Goal: Information Seeking & Learning: Learn about a topic

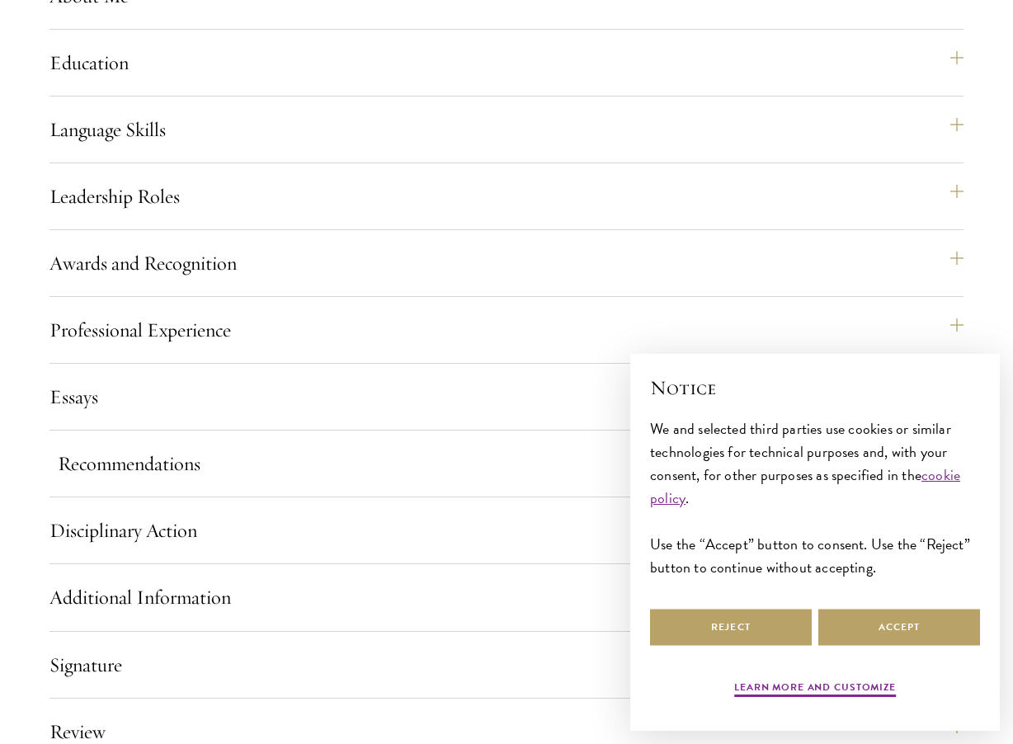
click at [162, 483] on button "Recommendations" at bounding box center [515, 464] width 914 height 40
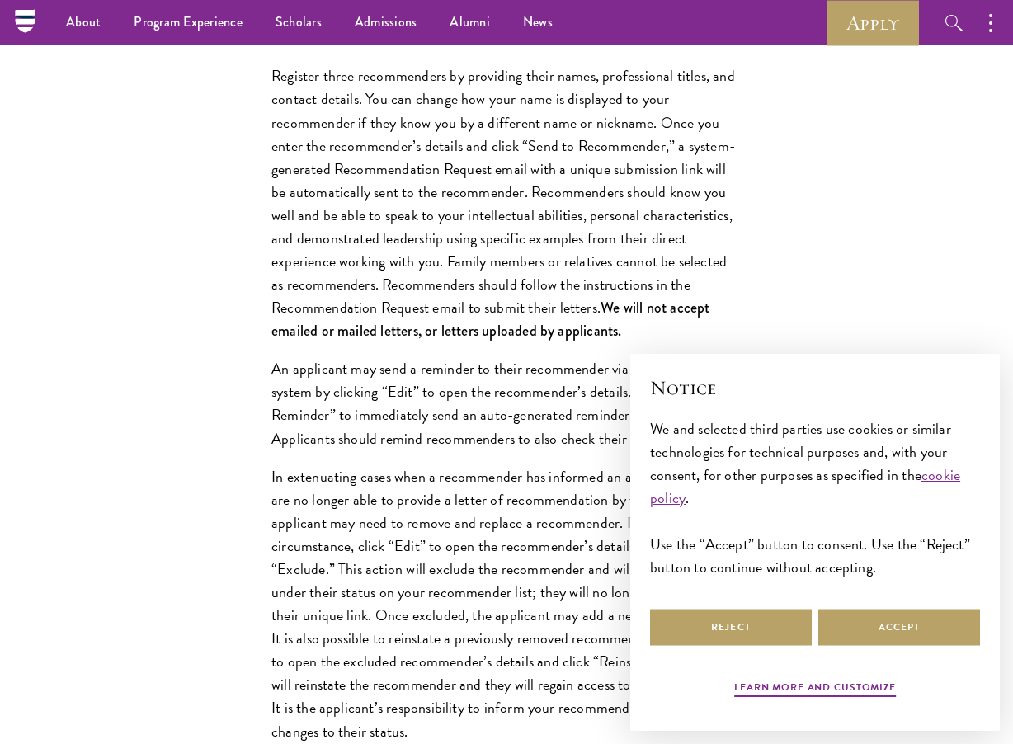
scroll to position [2059, 0]
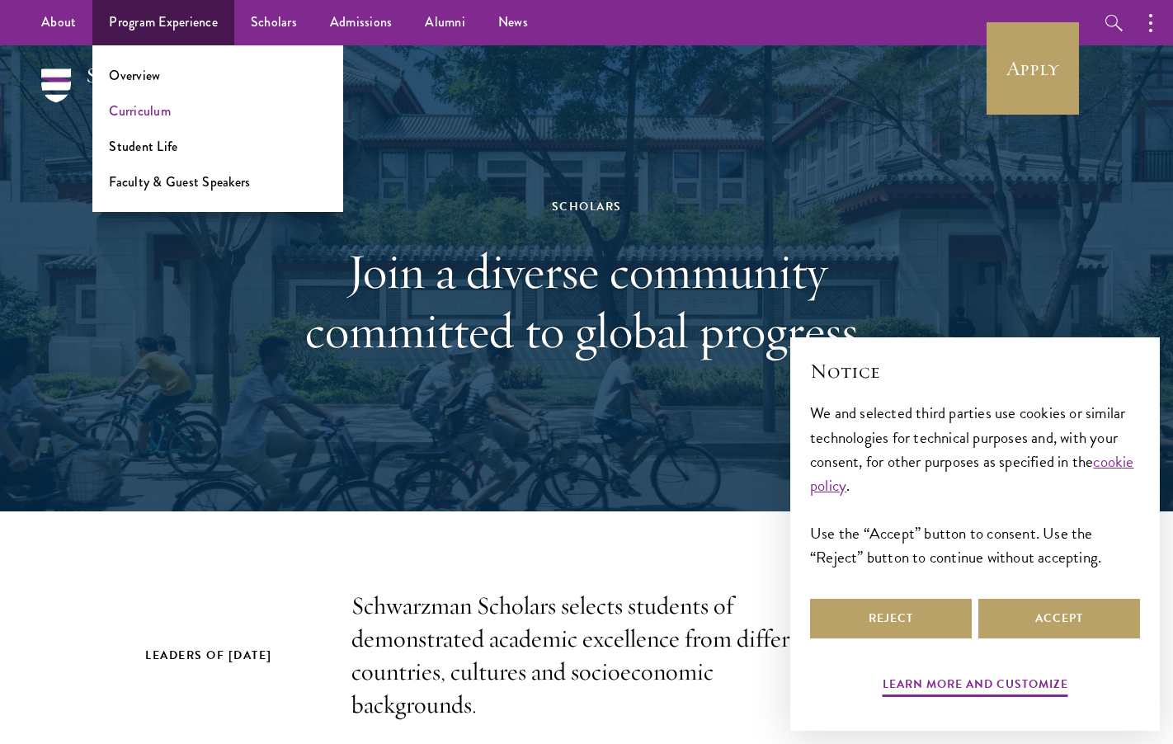
click at [144, 102] on link "Curriculum" at bounding box center [140, 110] width 62 height 19
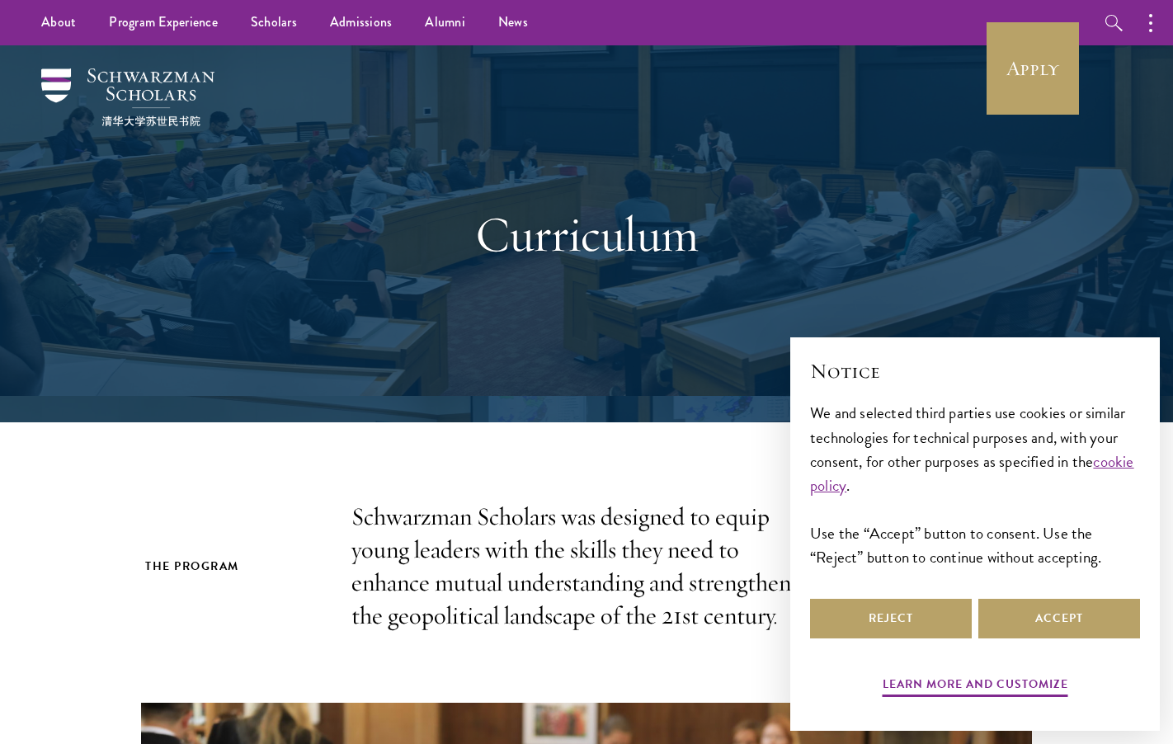
scroll to position [214, 0]
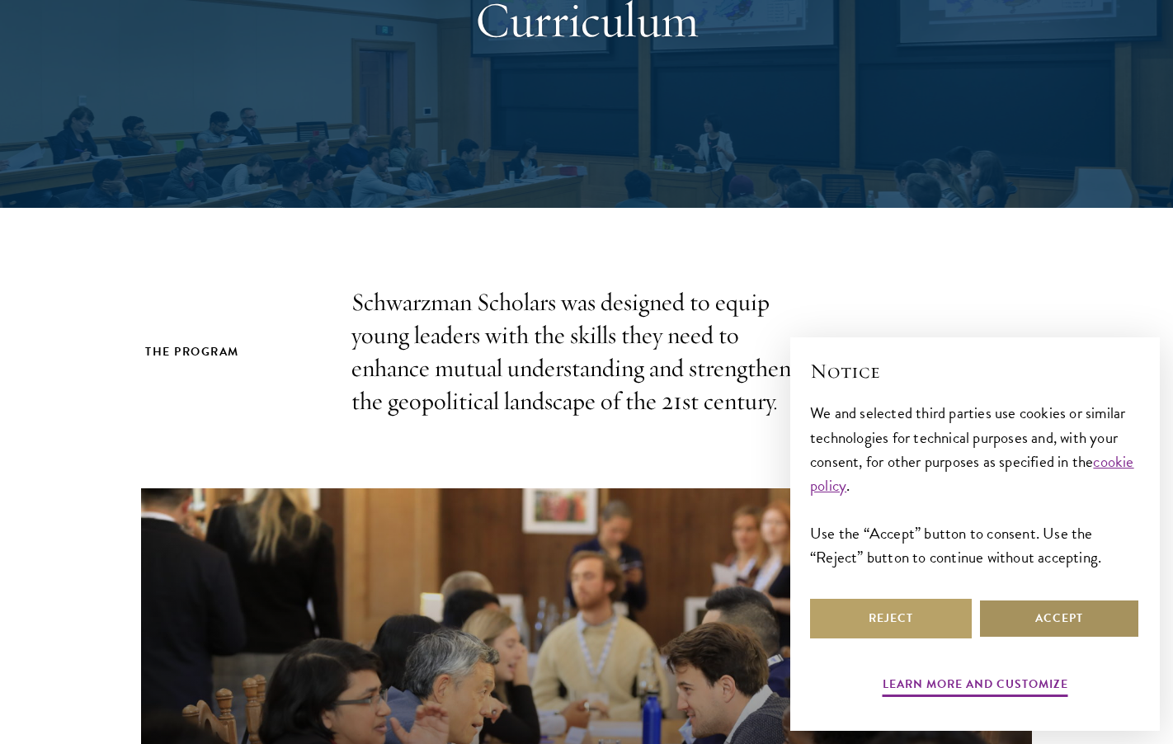
click at [1044, 617] on button "Accept" at bounding box center [1059, 619] width 162 height 40
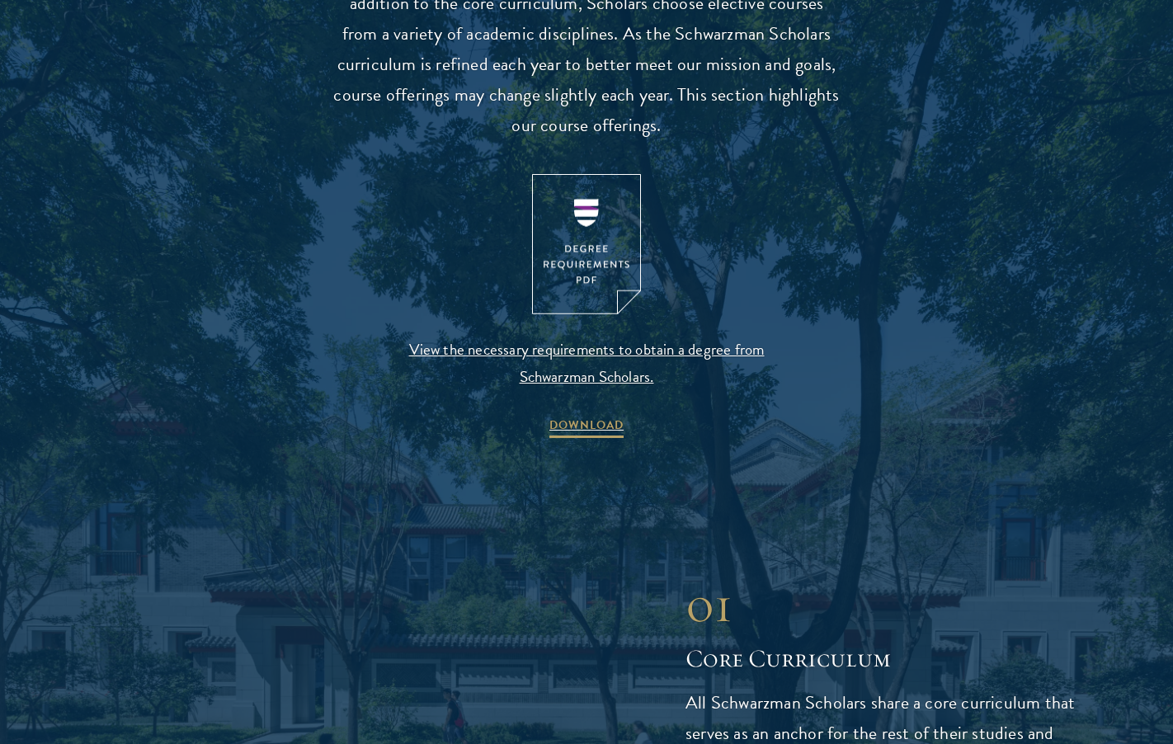
scroll to position [1673, 0]
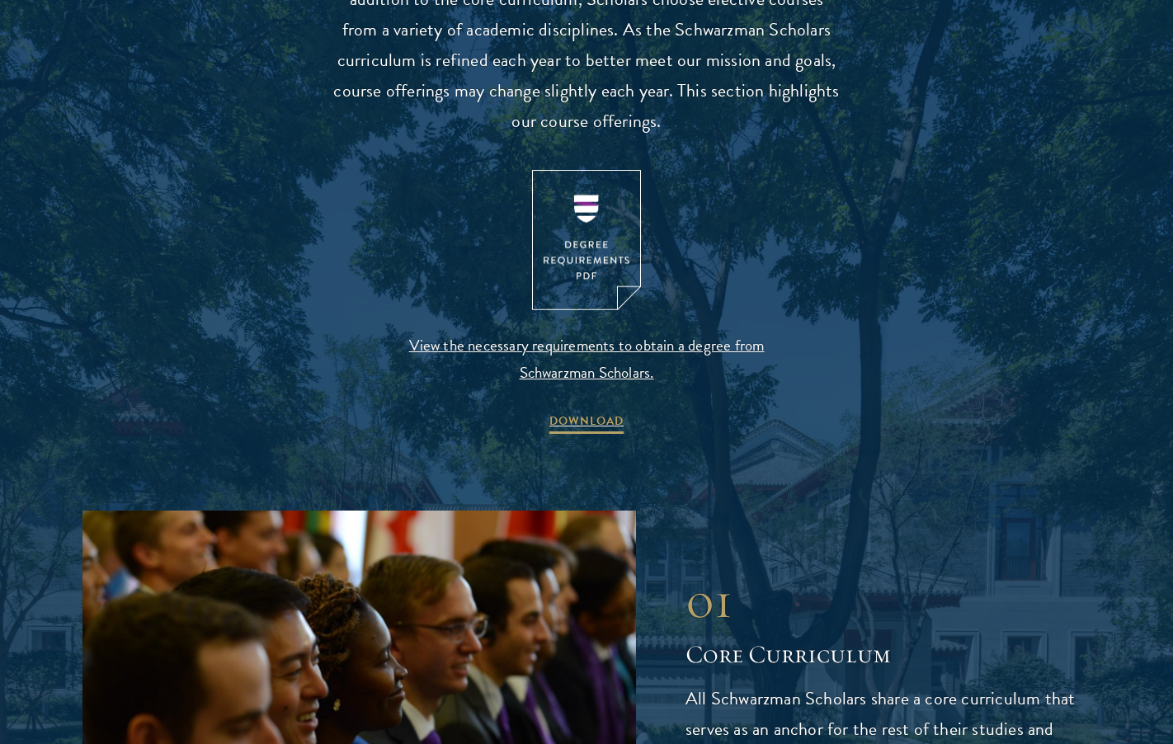
click at [591, 258] on img at bounding box center [586, 240] width 109 height 141
click at [593, 357] on span "View the necessary requirements to obtain a degree from Schwarzman Scholars." at bounding box center [587, 359] width 388 height 54
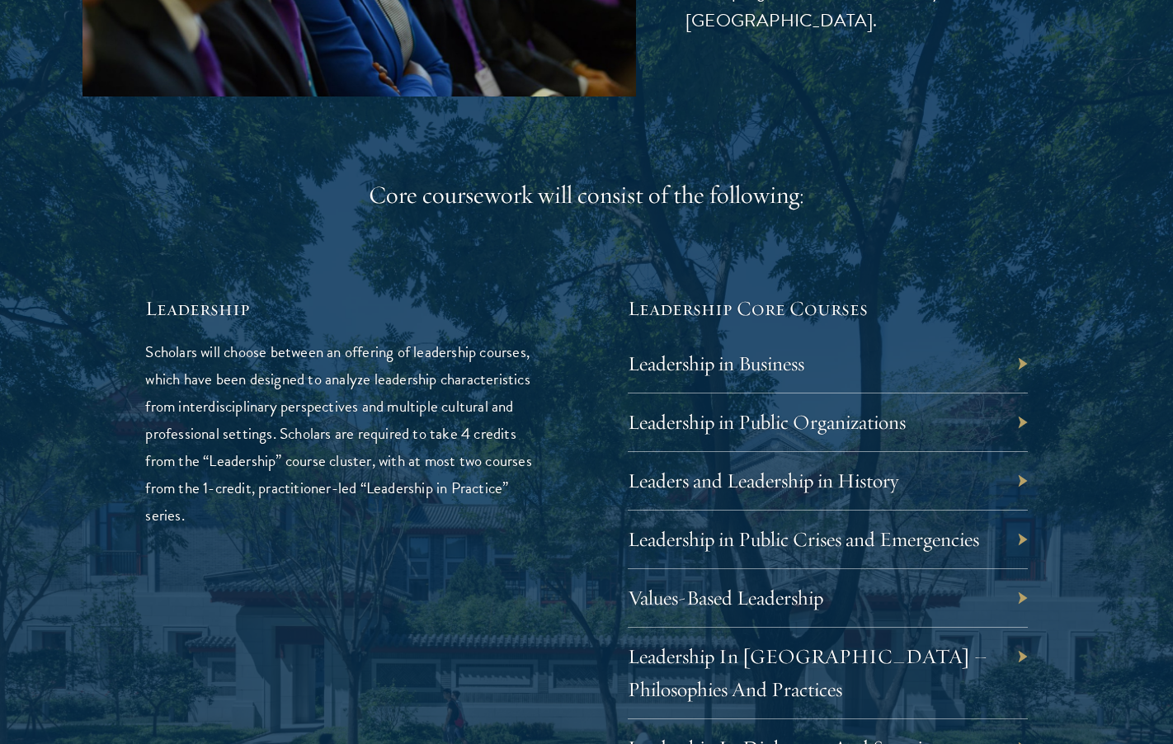
scroll to position [2523, 0]
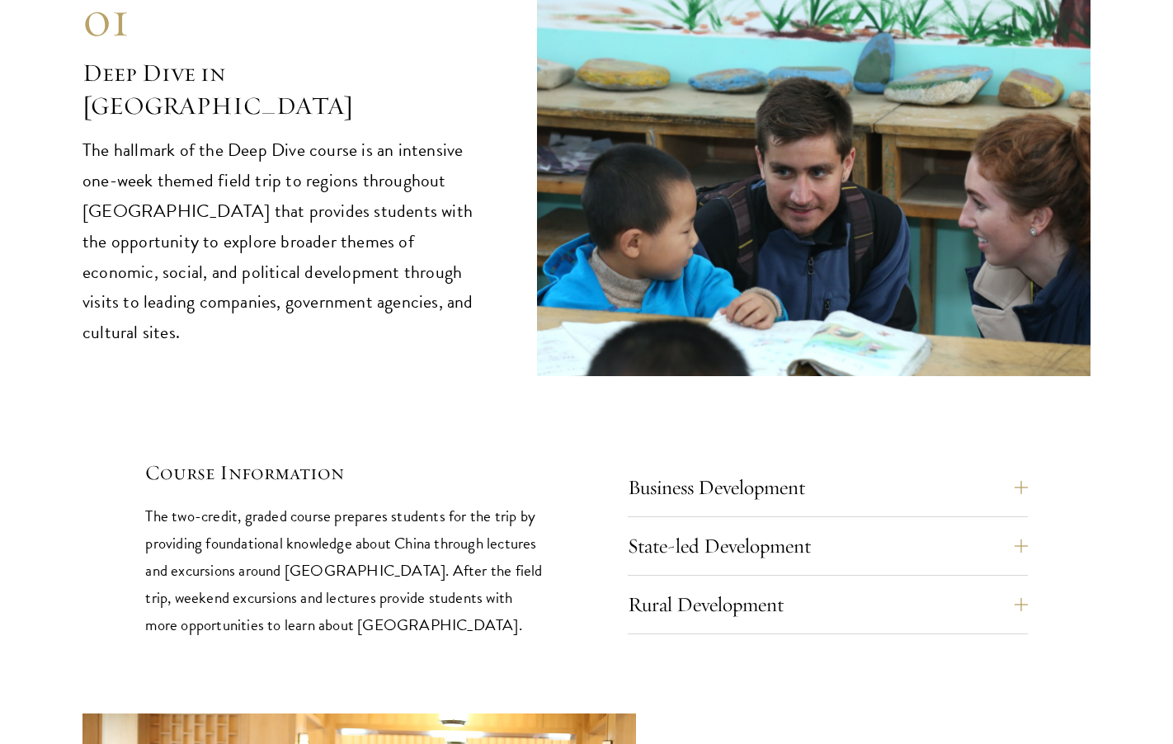
scroll to position [6670, 0]
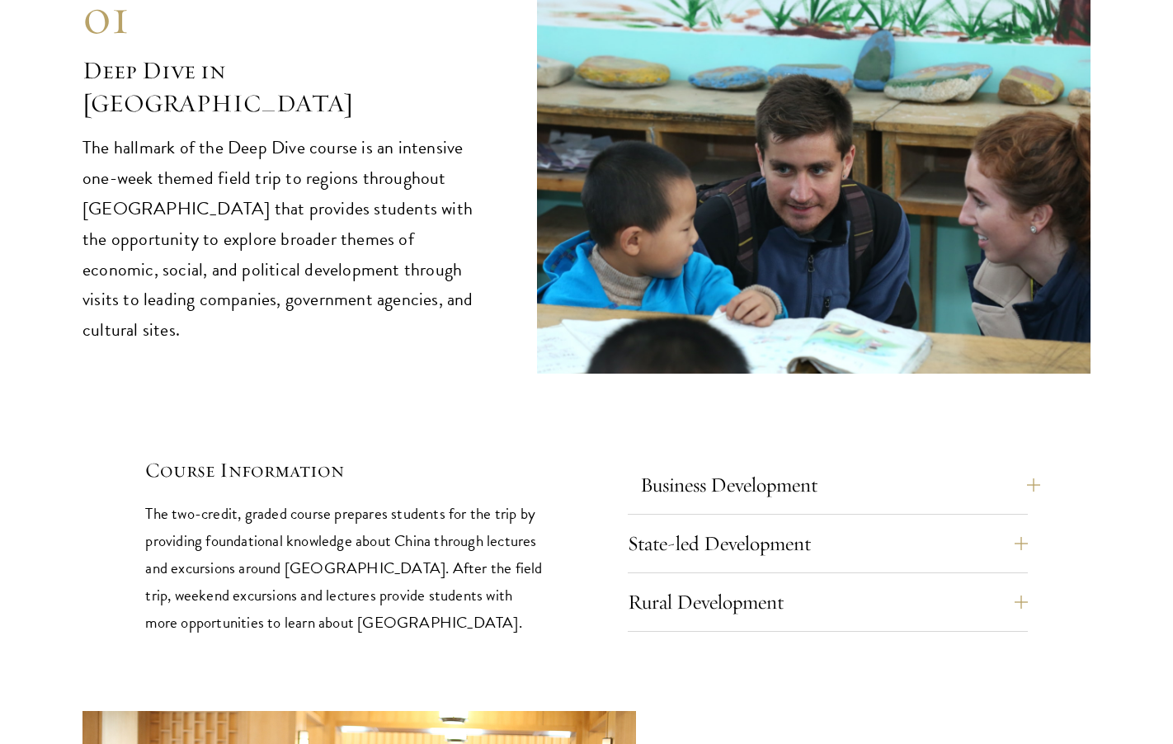
click at [878, 465] on button "Business Development" at bounding box center [840, 485] width 400 height 40
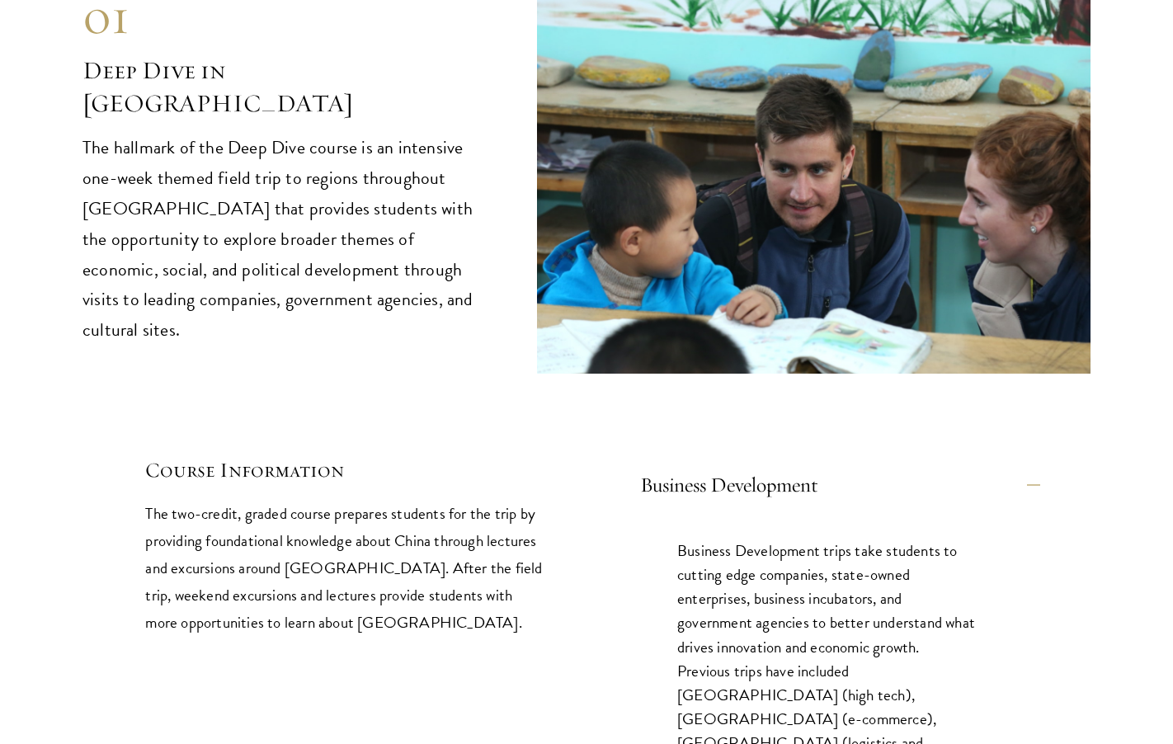
click at [878, 465] on button "Business Development" at bounding box center [840, 485] width 400 height 40
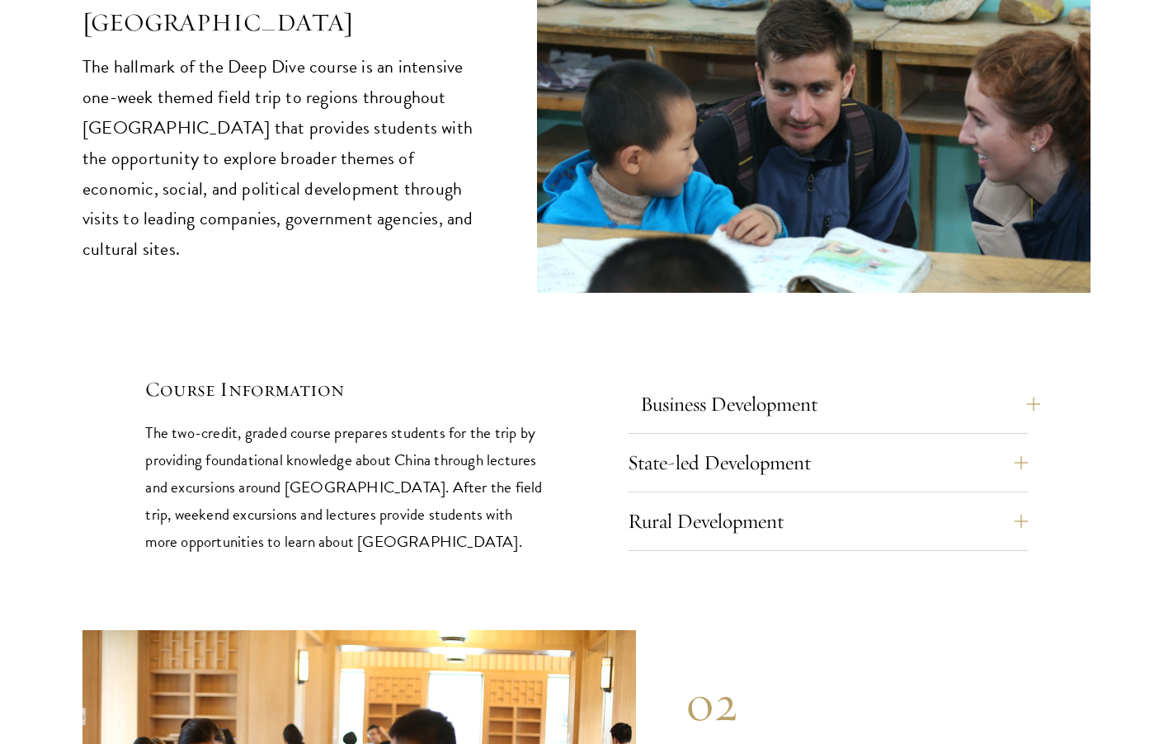
scroll to position [6768, 0]
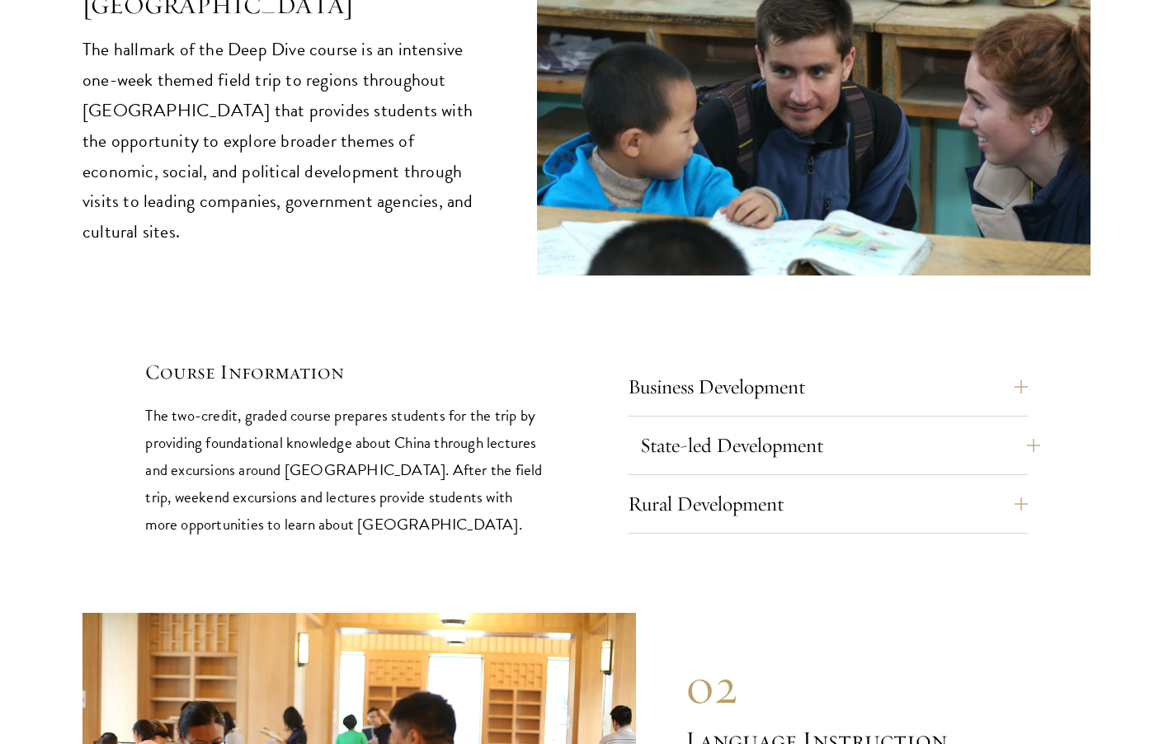
click at [885, 426] on button "State-led Development" at bounding box center [840, 446] width 400 height 40
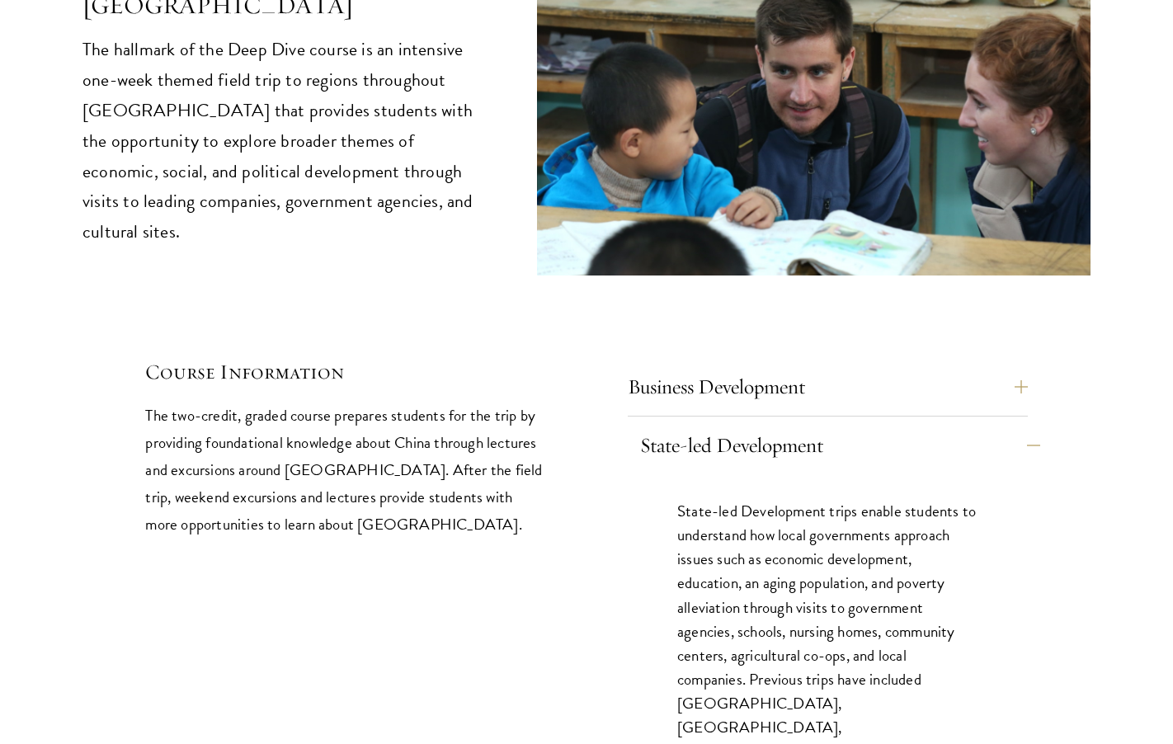
click at [885, 426] on button "State-led Development" at bounding box center [840, 446] width 400 height 40
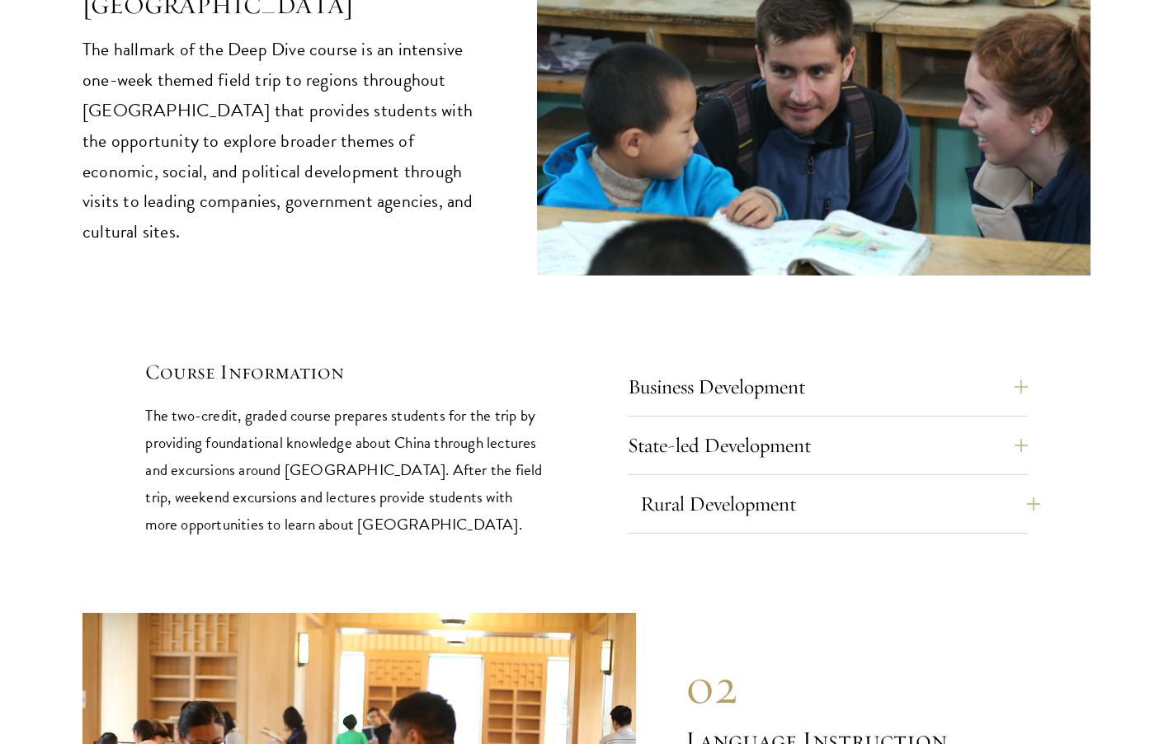
click at [870, 484] on button "Rural Development" at bounding box center [840, 504] width 400 height 40
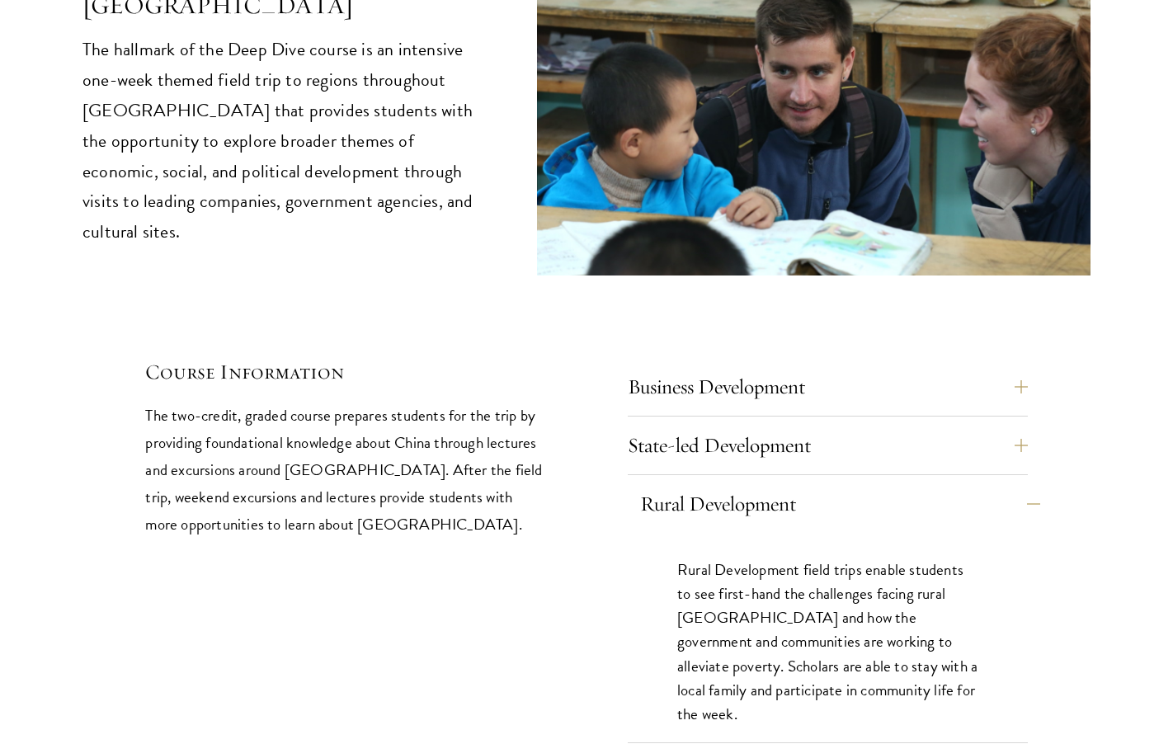
click at [870, 484] on button "Rural Development" at bounding box center [840, 504] width 400 height 40
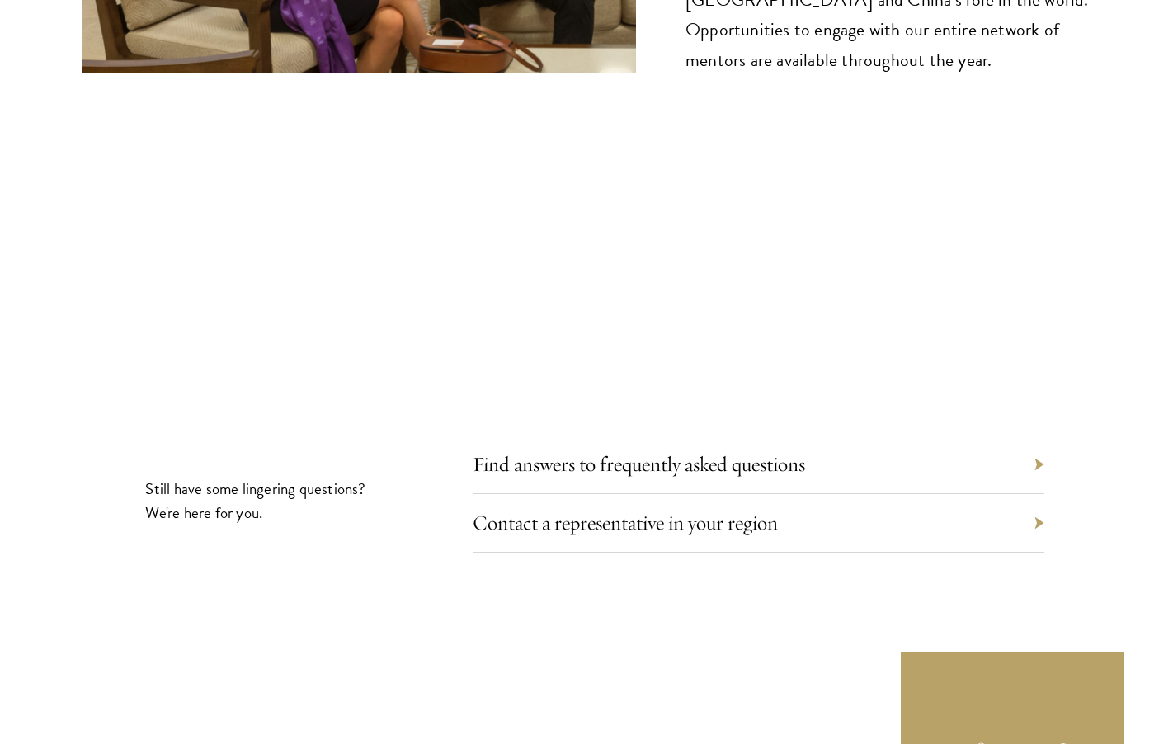
scroll to position [8735, 0]
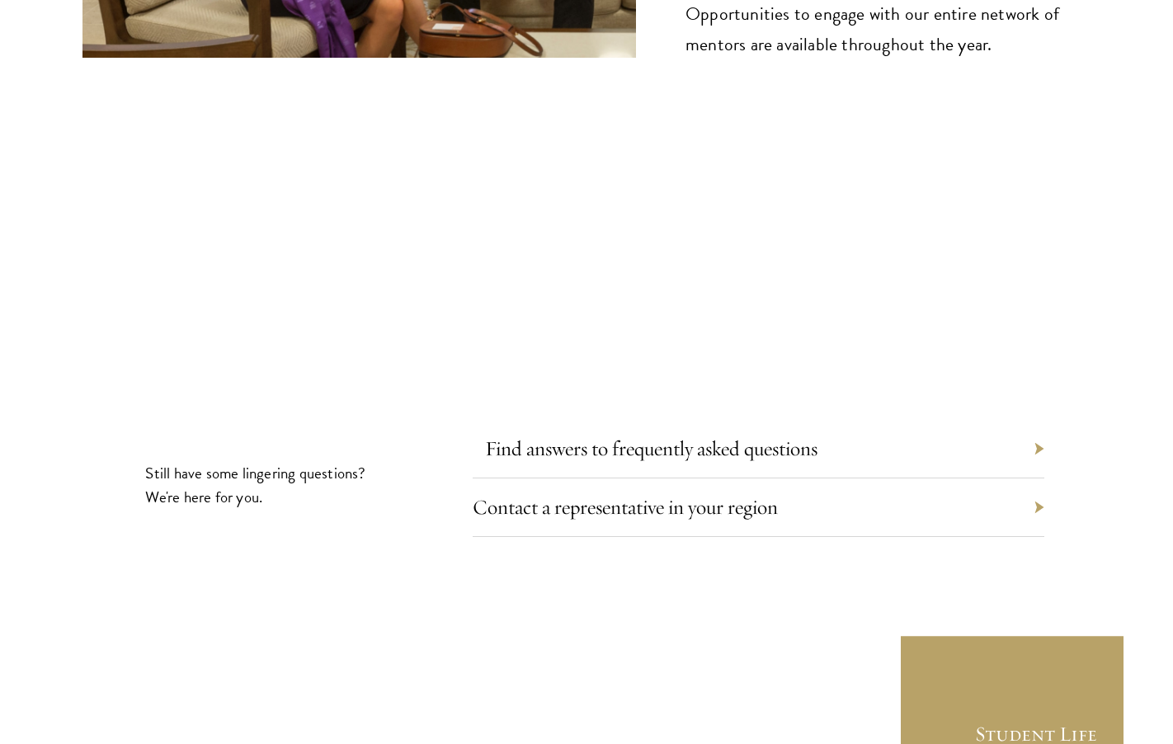
click at [616, 435] on link "Find answers to frequently asked questions" at bounding box center [651, 448] width 332 height 26
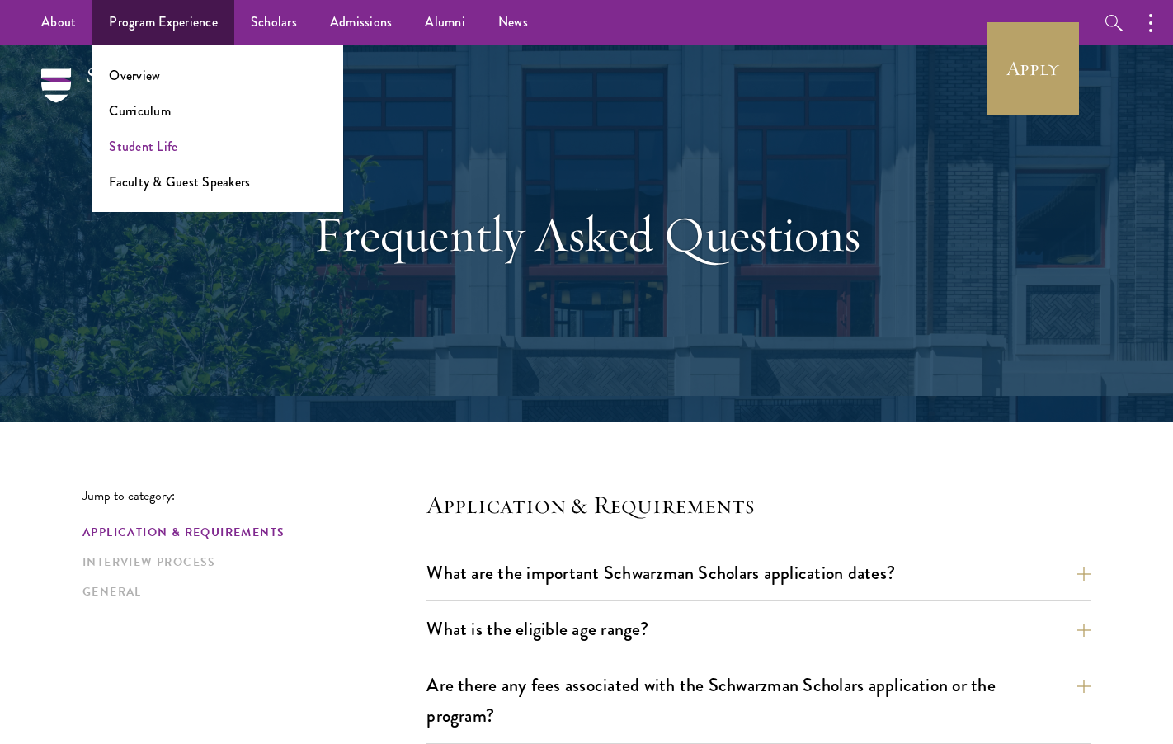
click at [146, 138] on link "Student Life" at bounding box center [143, 146] width 68 height 19
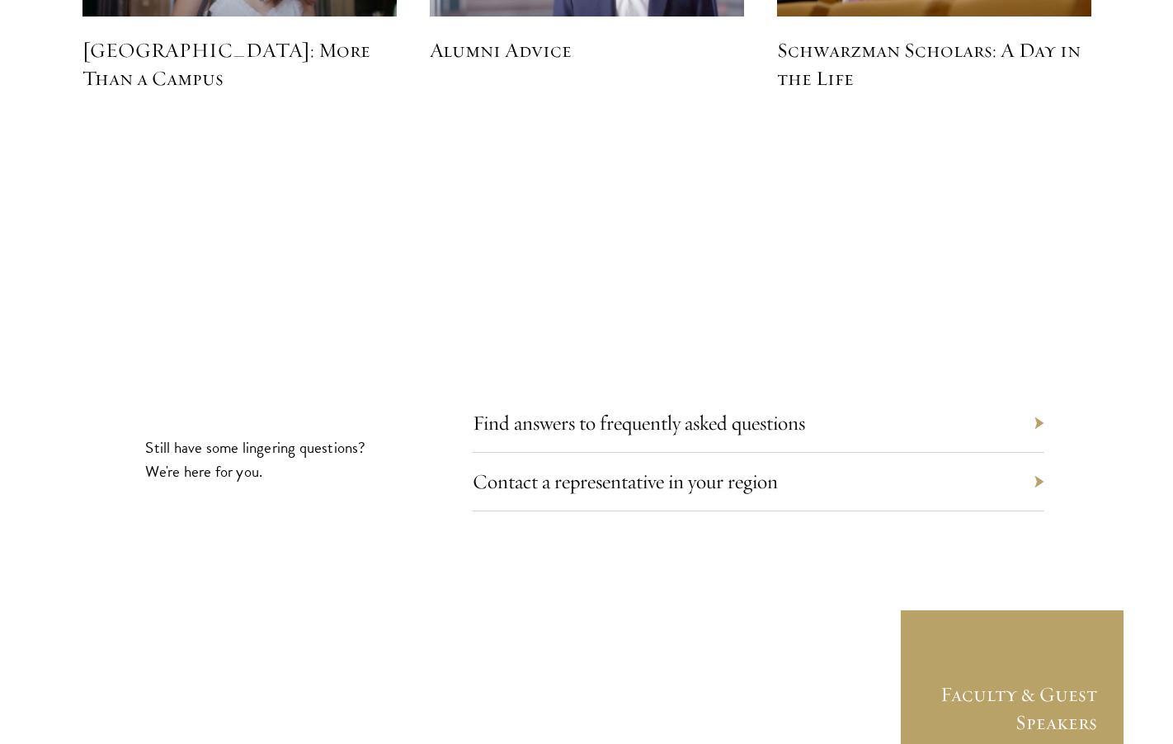
scroll to position [5202, 0]
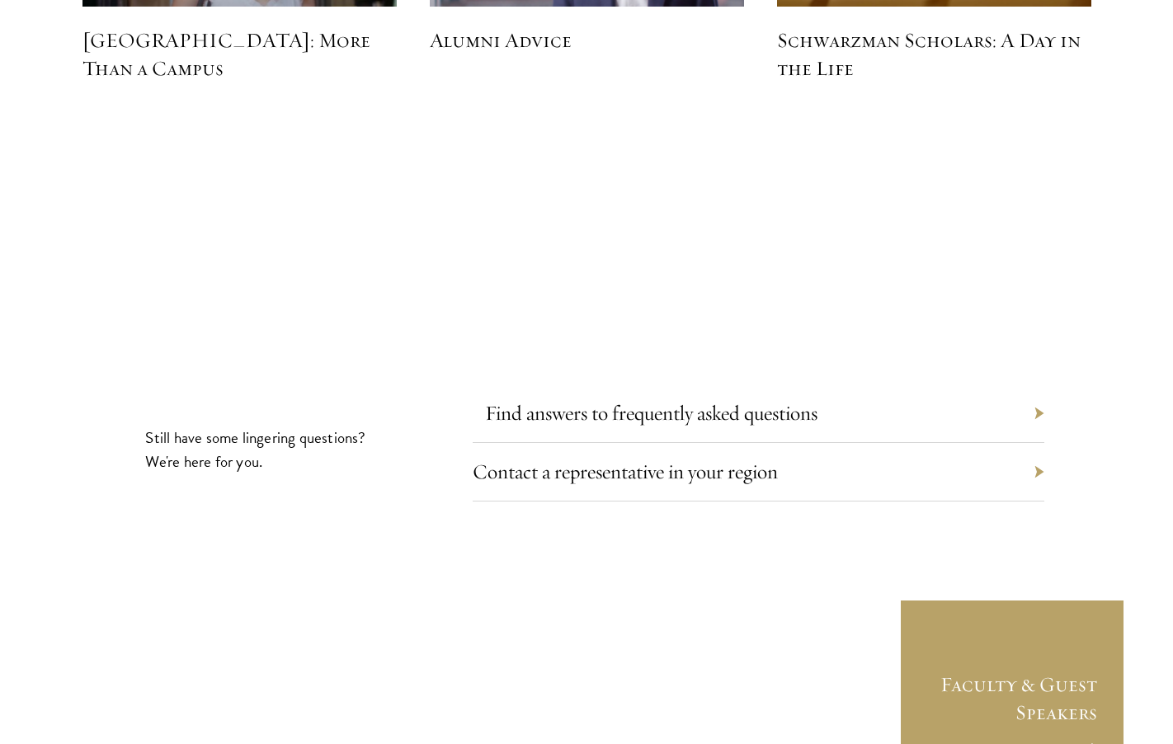
click at [632, 400] on link "Find answers to frequently asked questions" at bounding box center [651, 413] width 332 height 26
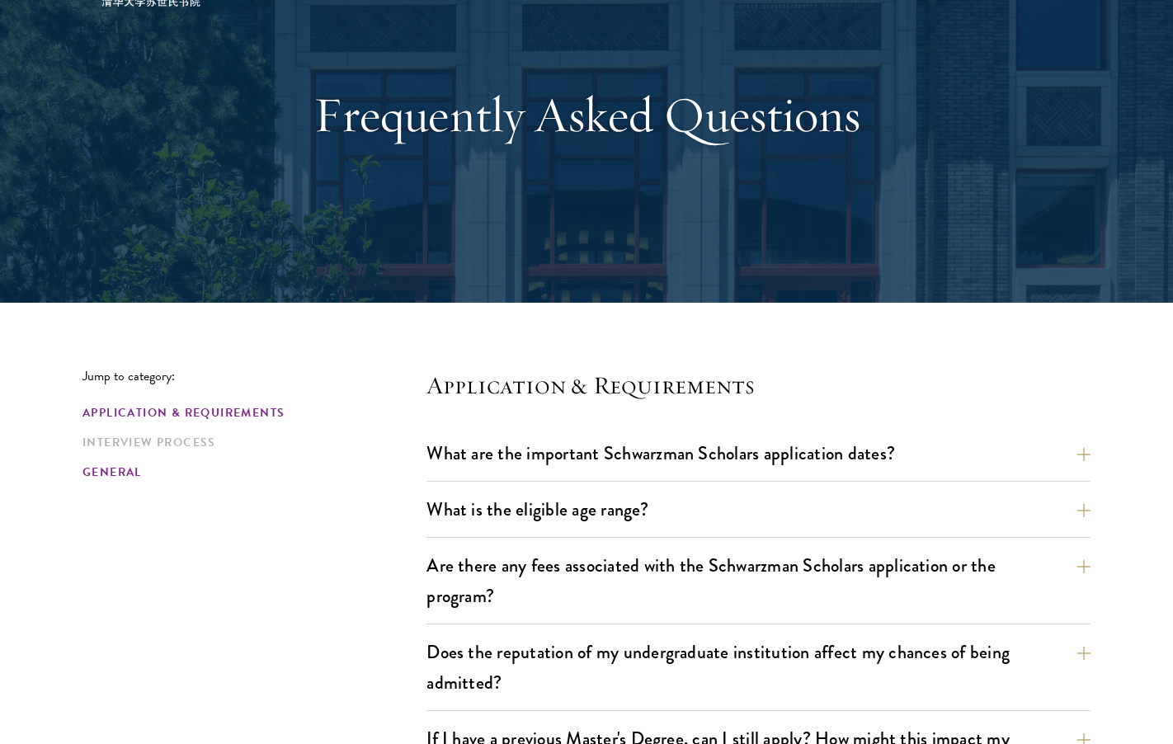
click at [123, 474] on link "General" at bounding box center [249, 472] width 334 height 17
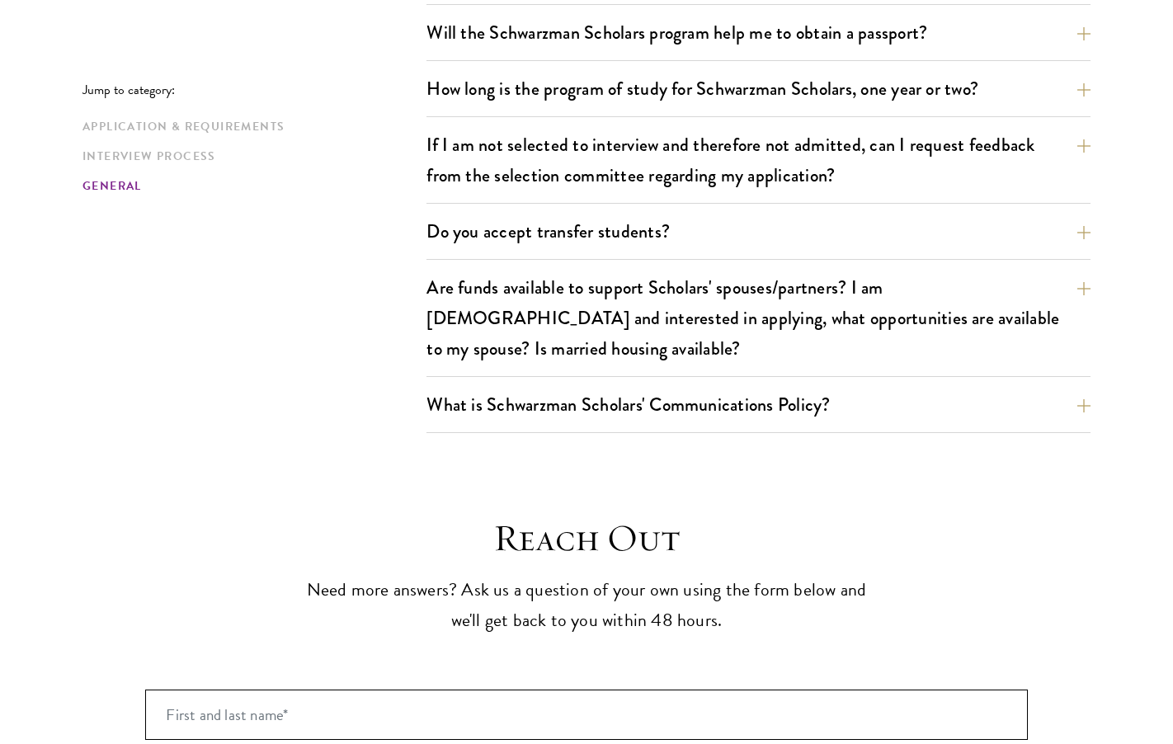
scroll to position [2658, 0]
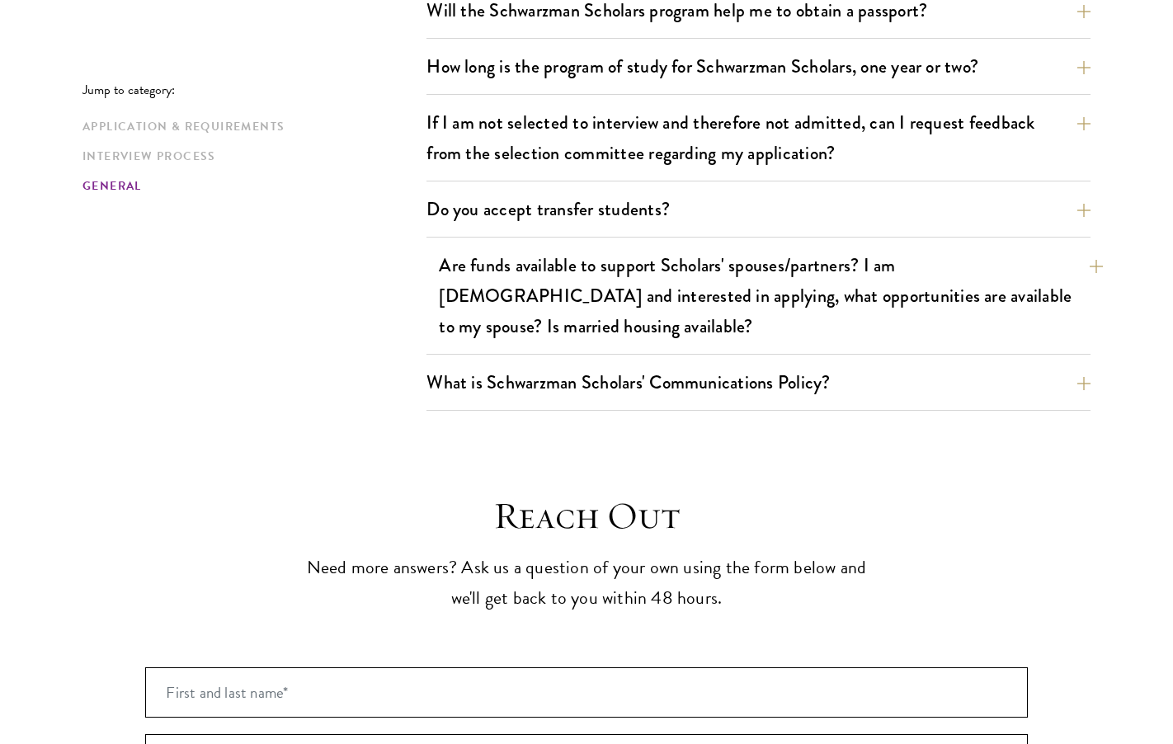
click at [609, 262] on button "Are funds available to support Scholars' spouses/partners? I am married and int…" at bounding box center [771, 296] width 664 height 98
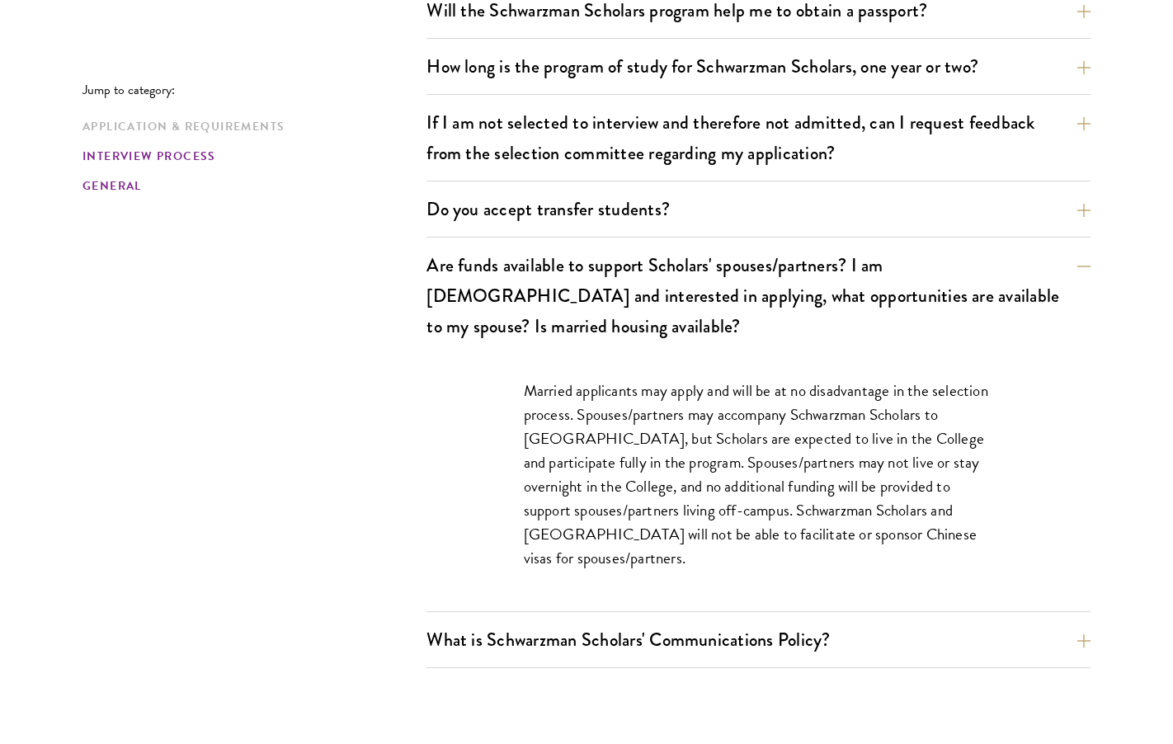
click at [213, 161] on link "Interview Process" at bounding box center [249, 156] width 334 height 17
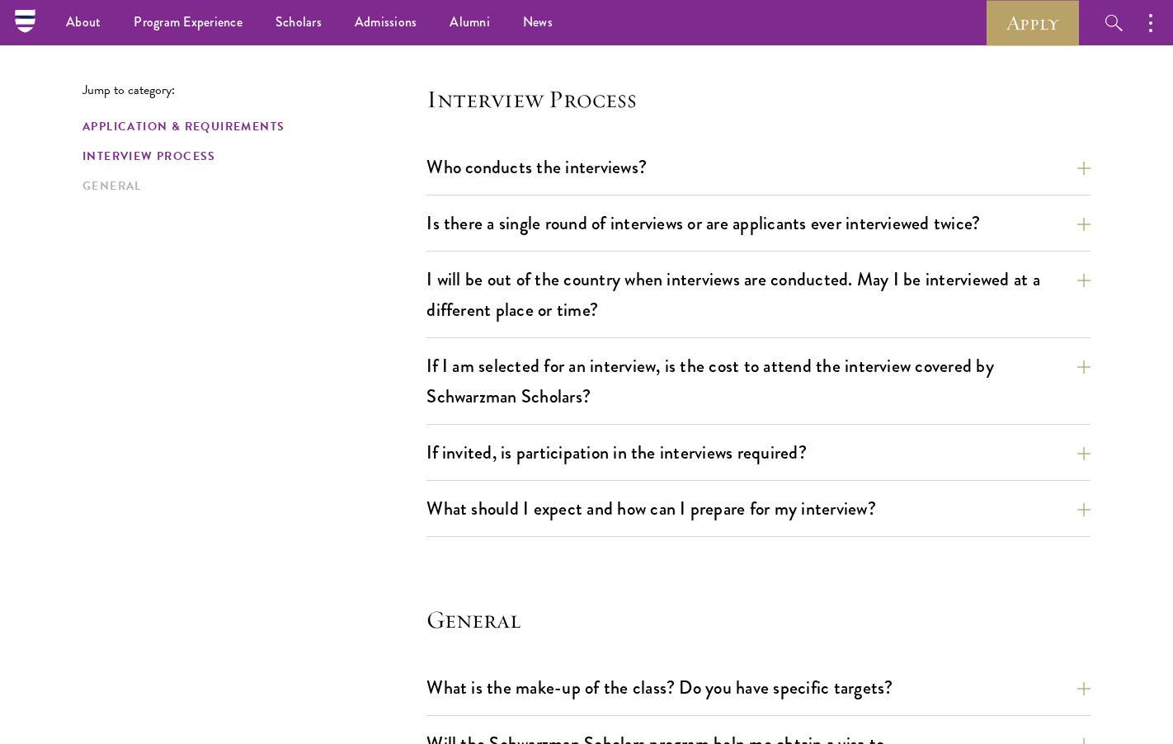
click at [130, 131] on link "Application & Requirements" at bounding box center [249, 126] width 334 height 17
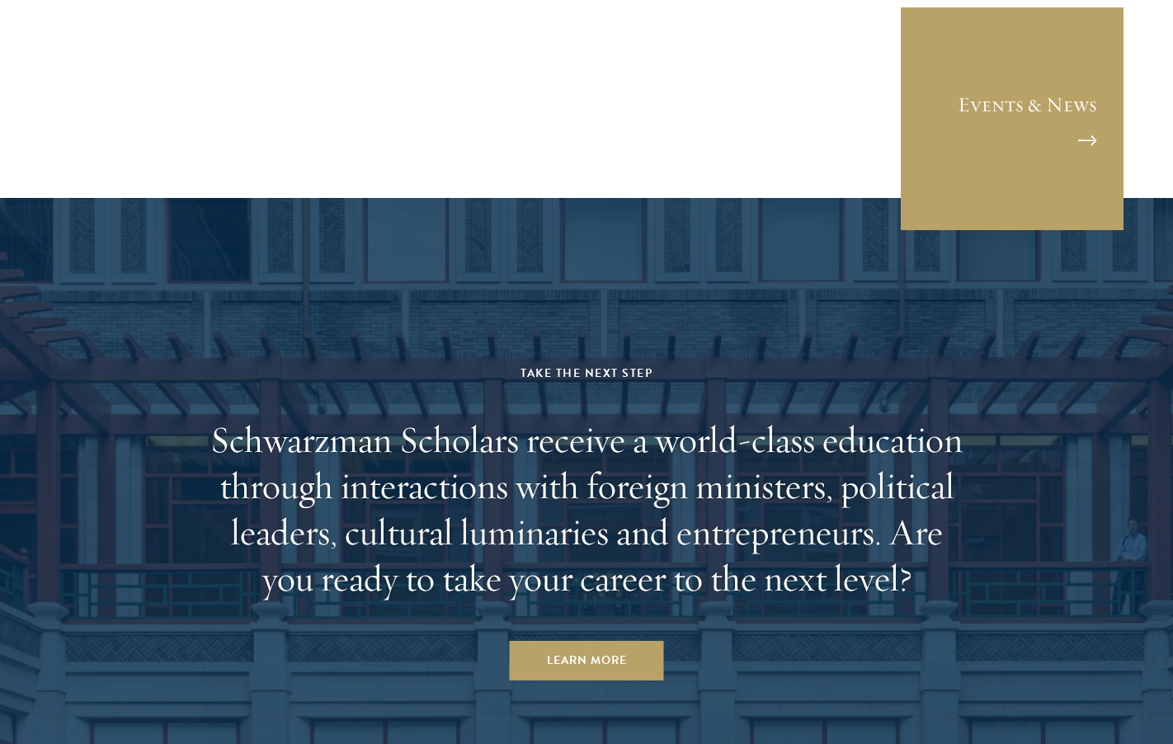
scroll to position [4444, 0]
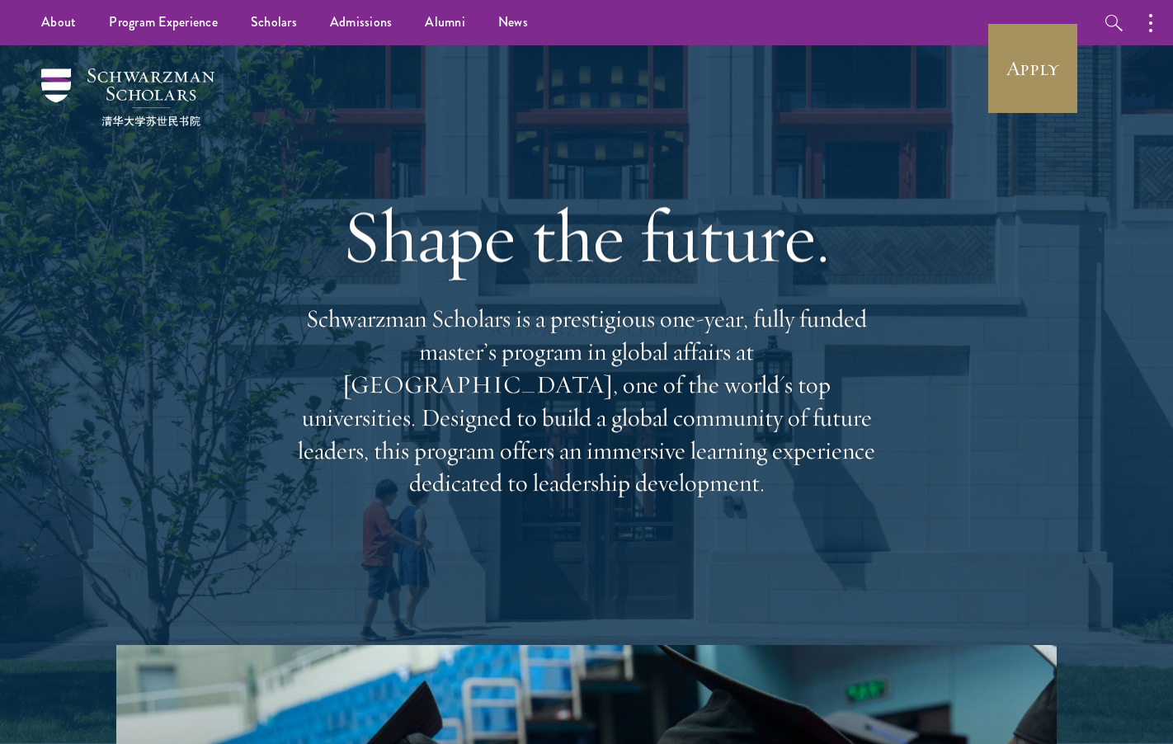
click at [1030, 87] on link "Apply" at bounding box center [1032, 68] width 92 height 92
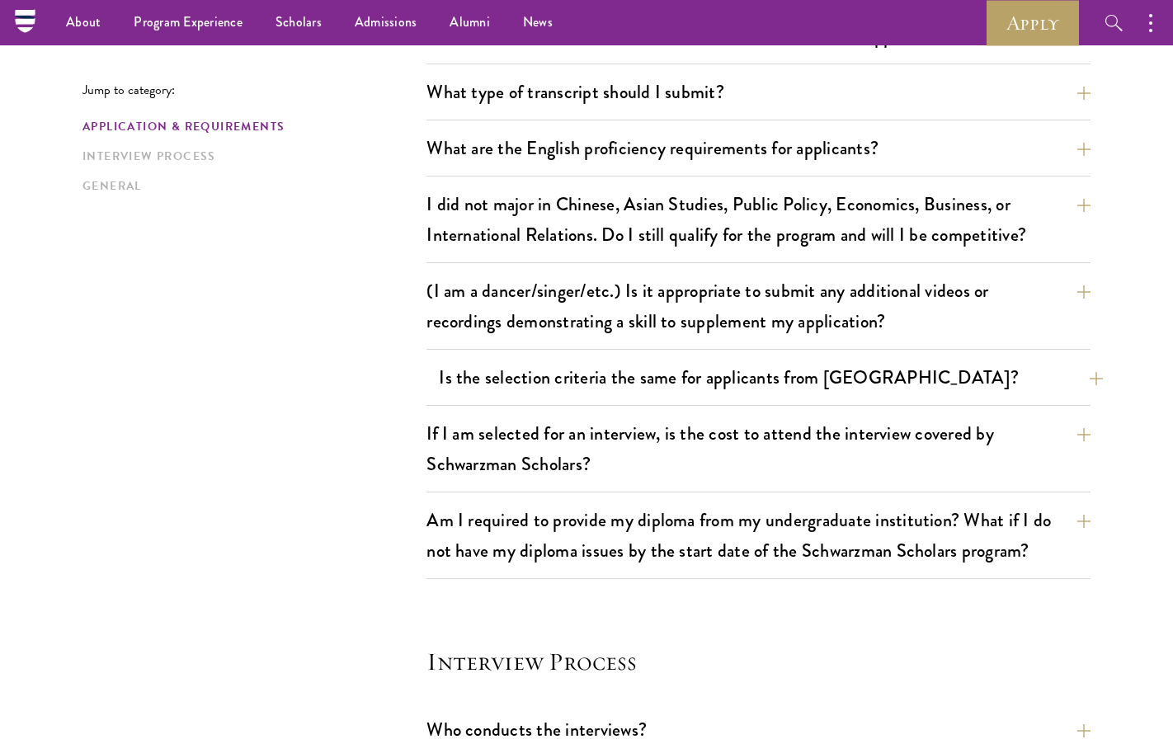
scroll to position [1239, 0]
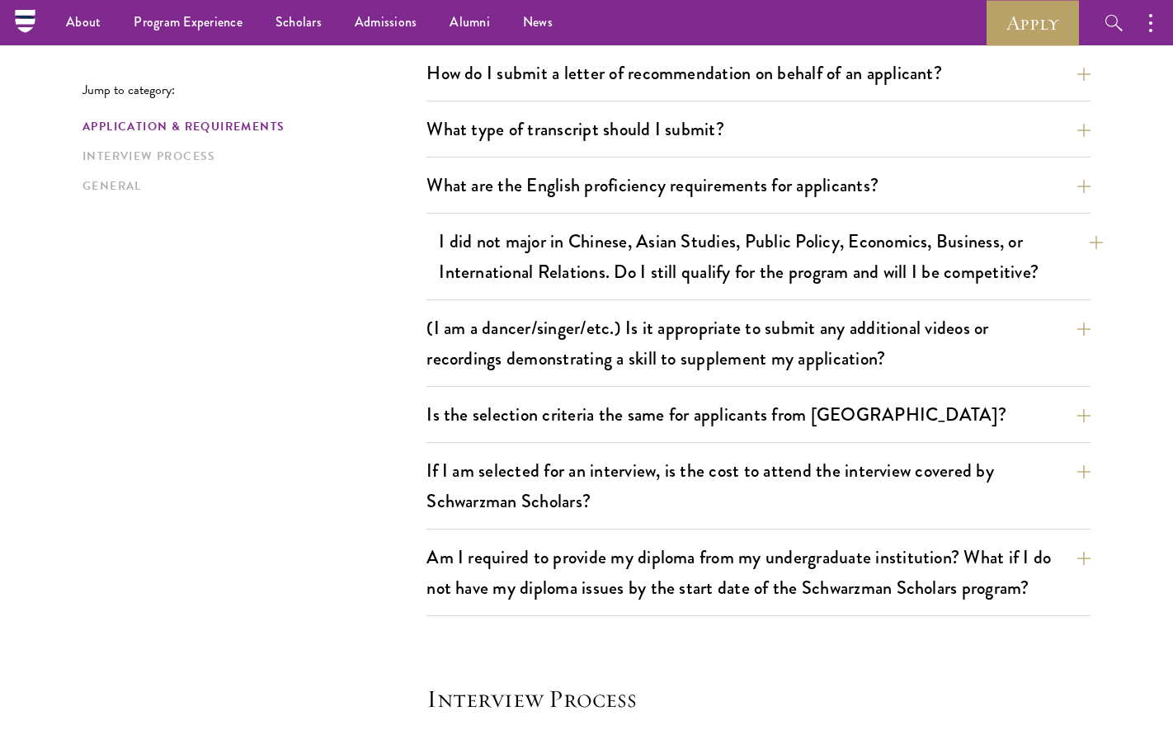
click at [729, 266] on button "I did not major in Chinese, Asian Studies, Public Policy, Economics, Business, …" at bounding box center [771, 257] width 664 height 68
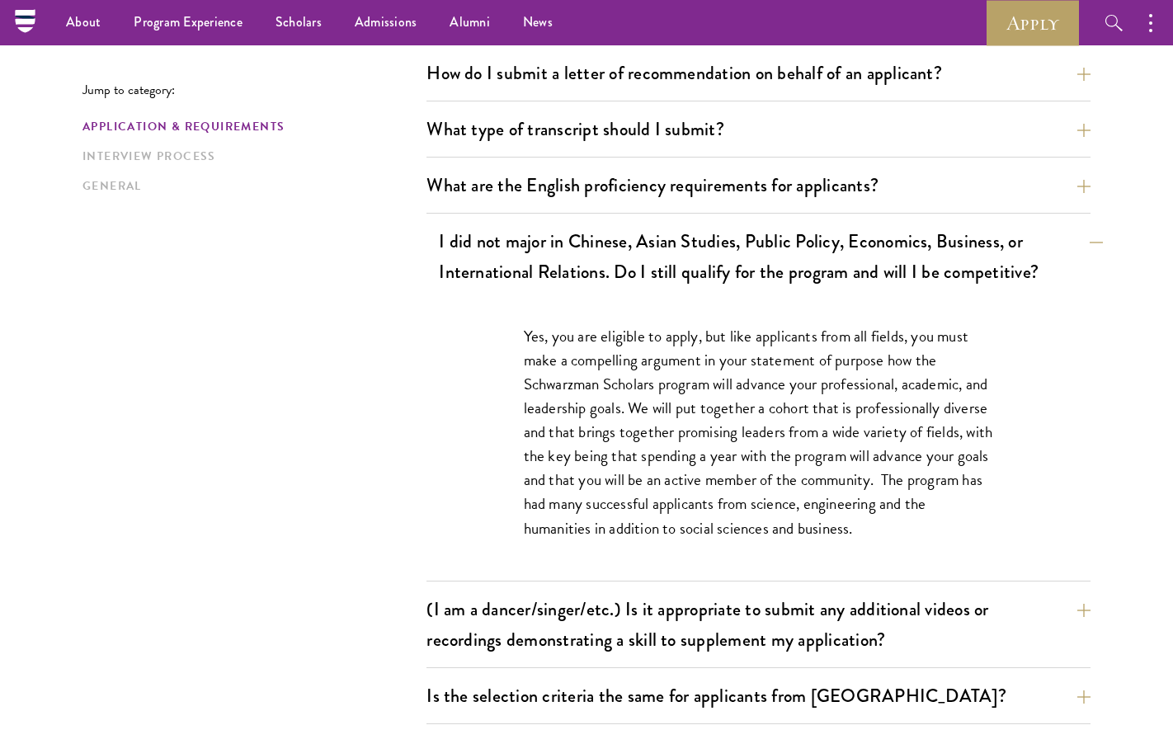
click at [729, 266] on button "I did not major in Chinese, Asian Studies, Public Policy, Economics, Business, …" at bounding box center [771, 257] width 664 height 68
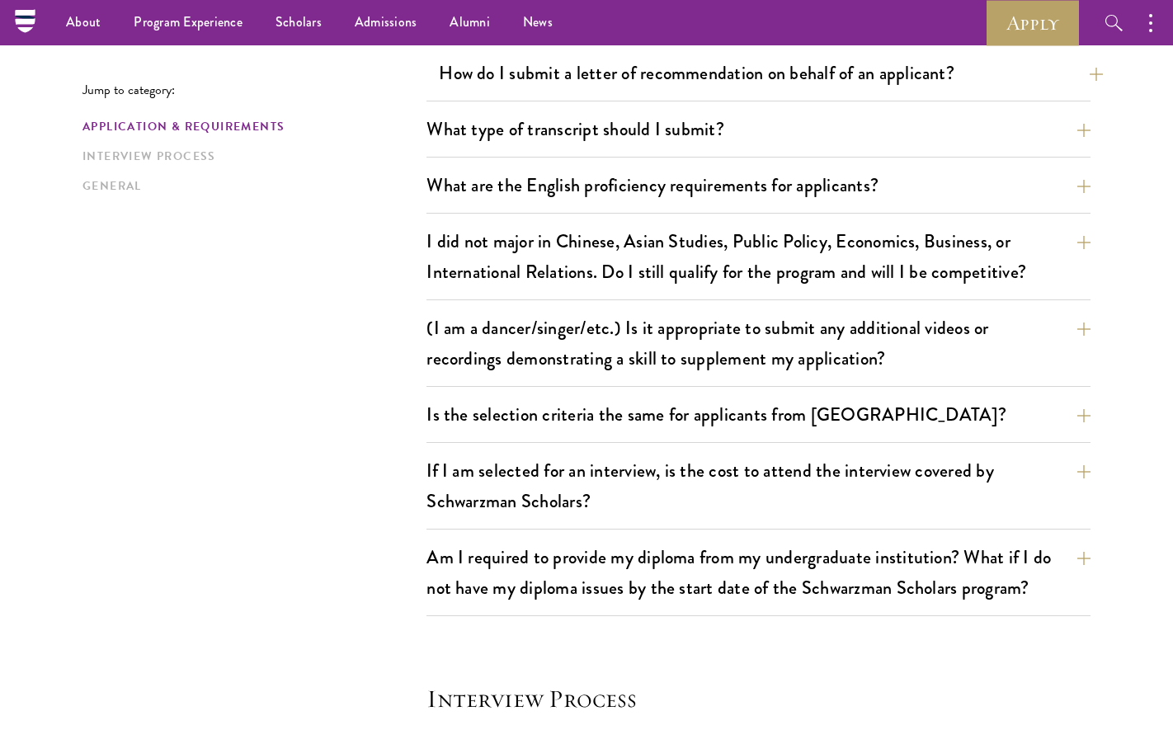
click at [672, 87] on button "How do I submit a letter of recommendation on behalf of an applicant?" at bounding box center [771, 72] width 664 height 37
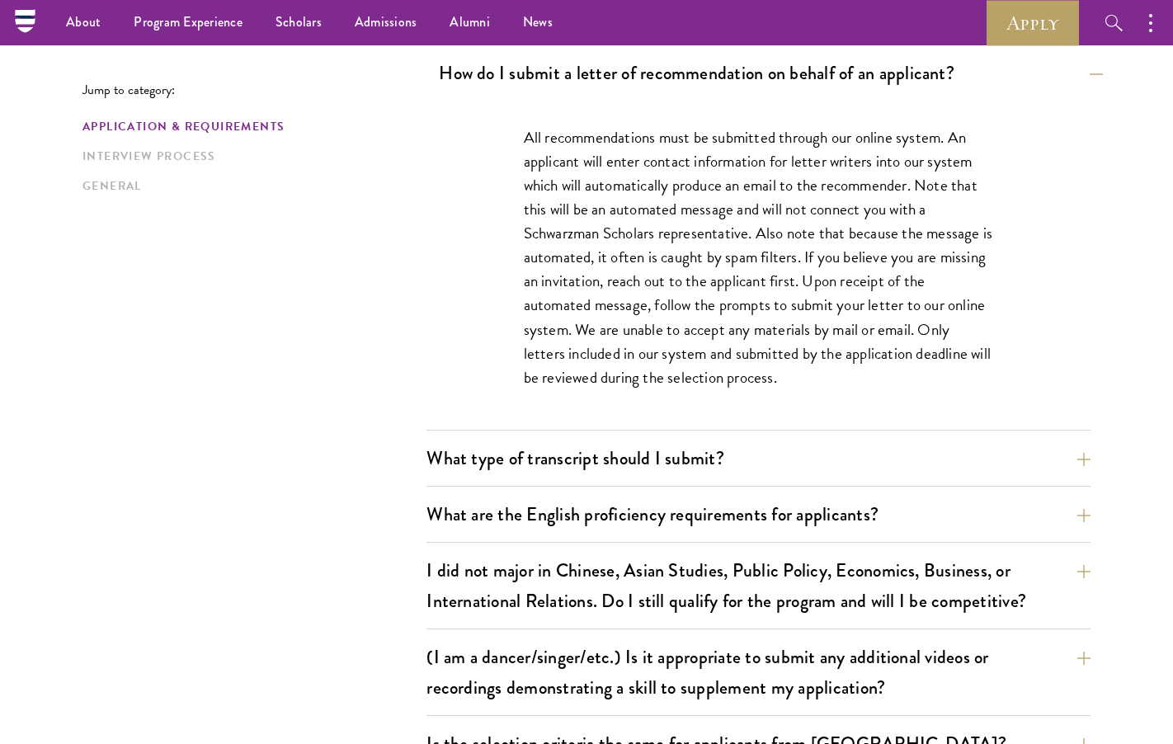
click at [672, 87] on button "How do I submit a letter of recommendation on behalf of an applicant?" at bounding box center [771, 72] width 664 height 37
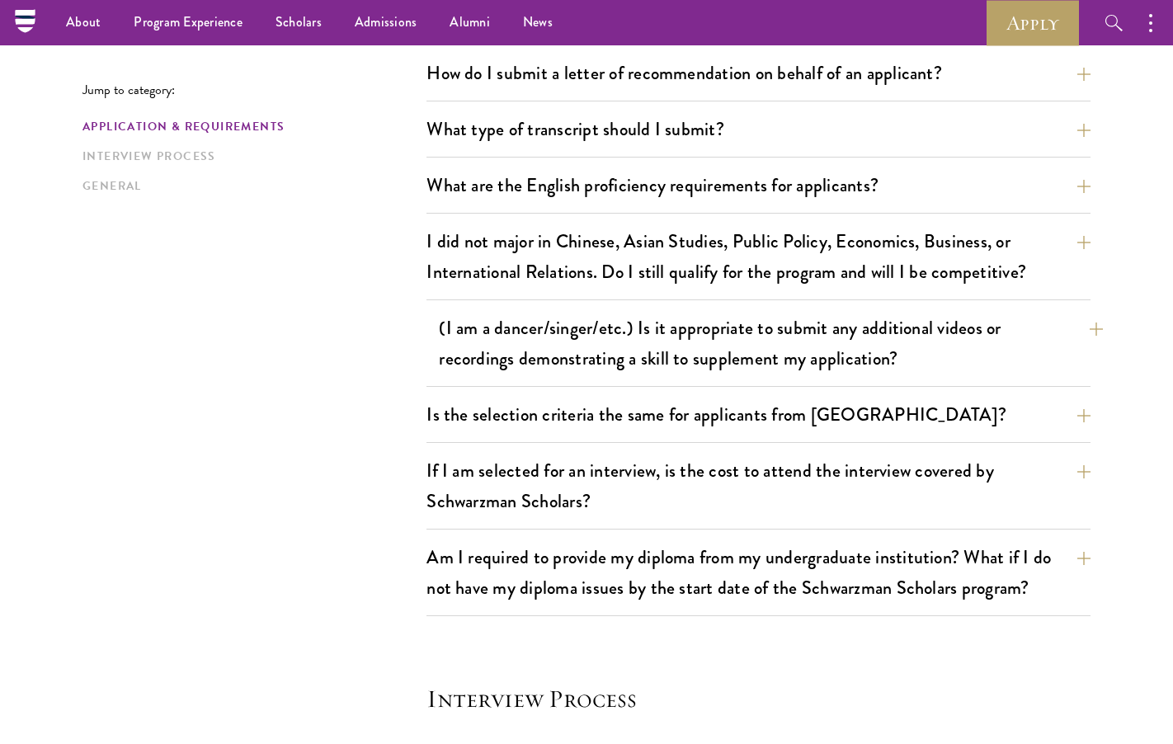
click at [660, 336] on button "(I am a dancer/singer/etc.) Is it appropriate to submit any additional videos o…" at bounding box center [771, 343] width 664 height 68
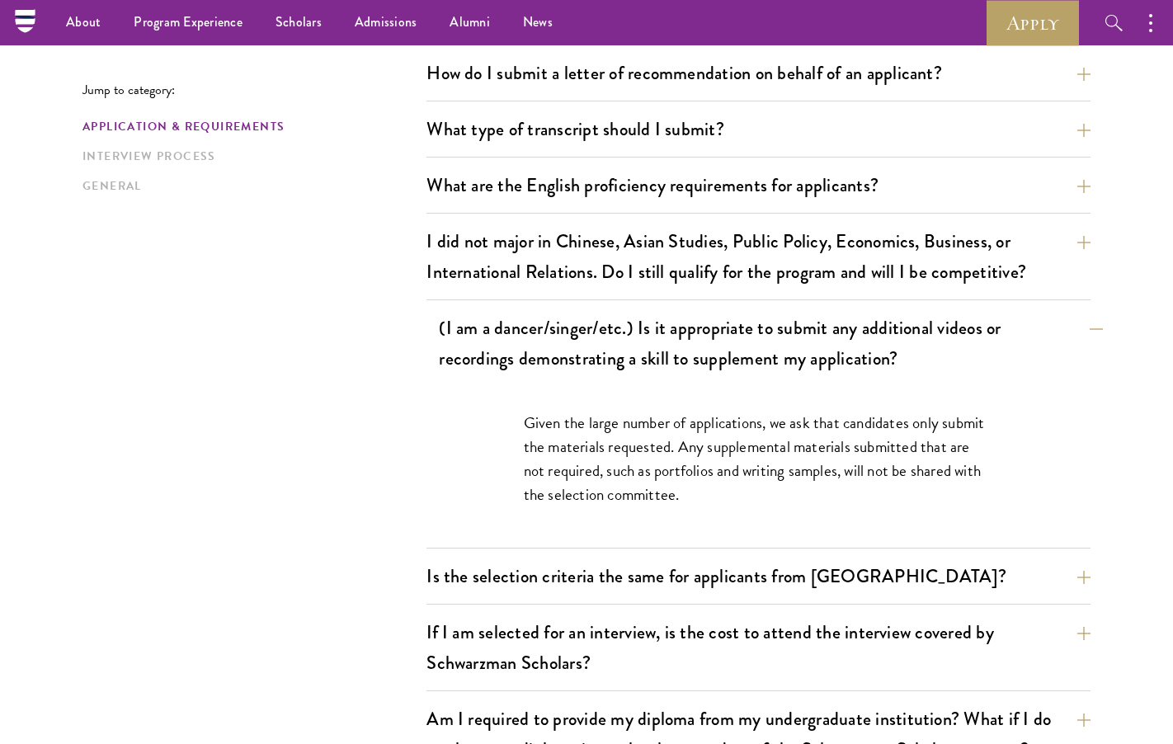
click at [660, 336] on button "(I am a dancer/singer/etc.) Is it appropriate to submit any additional videos o…" at bounding box center [771, 343] width 664 height 68
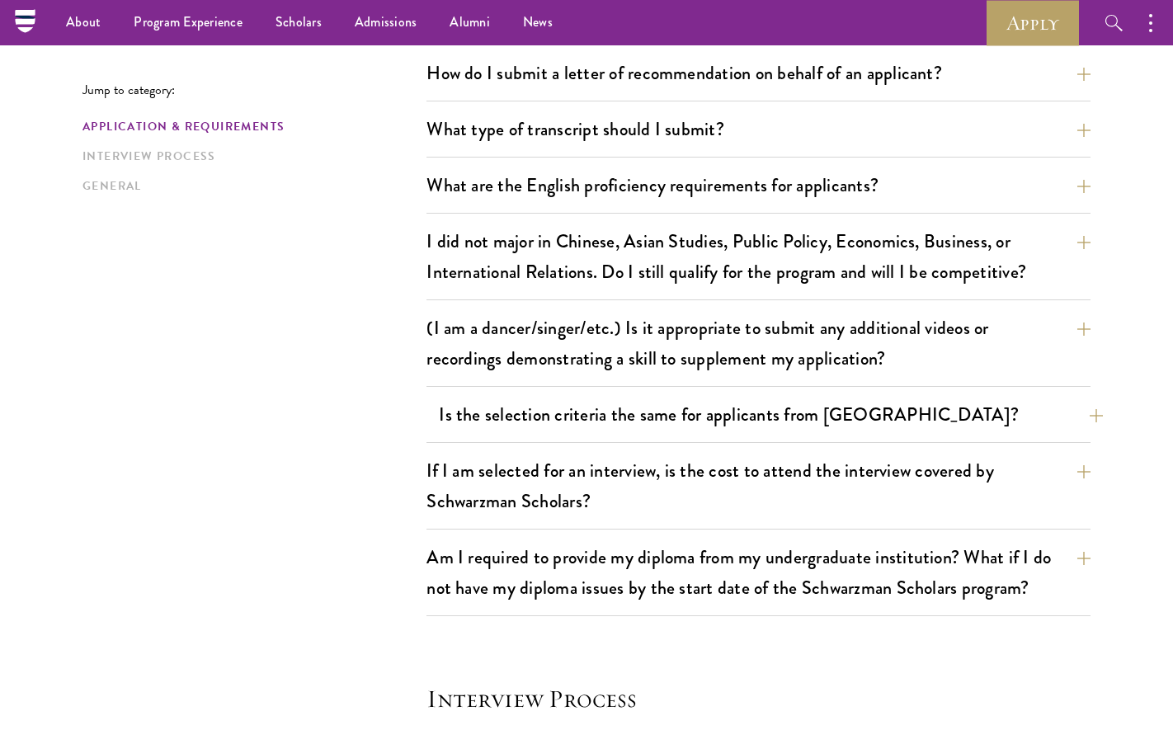
click at [695, 403] on button "Is the selection criteria the same for applicants from China?" at bounding box center [771, 414] width 664 height 37
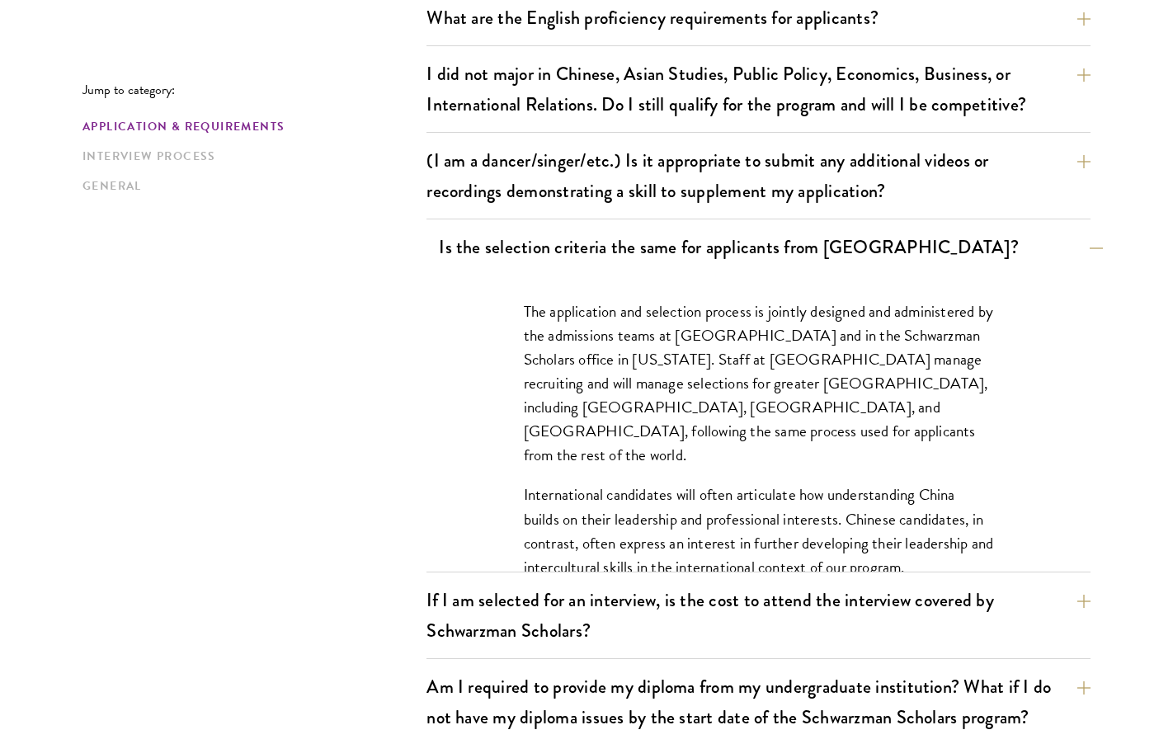
scroll to position [1441, 0]
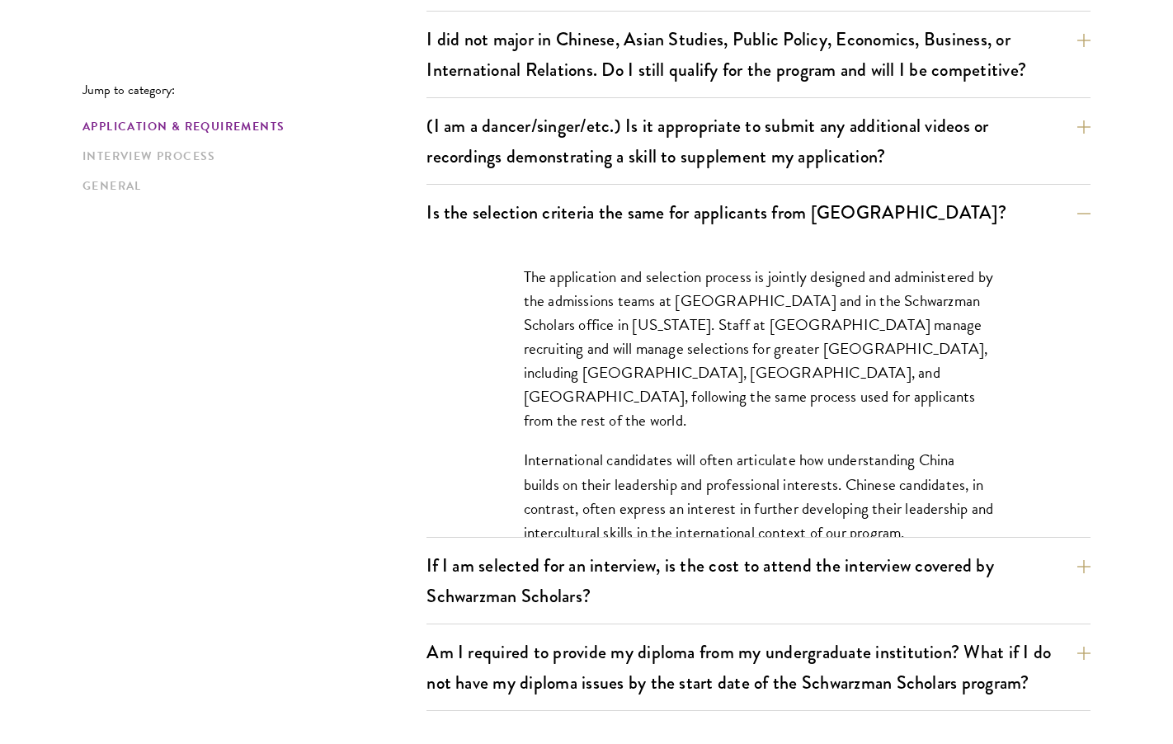
click at [727, 245] on div "The application and selection process is jointly designed and administered by t…" at bounding box center [758, 413] width 569 height 346
click at [704, 225] on button "Is the selection criteria the same for applicants from China?" at bounding box center [771, 212] width 664 height 37
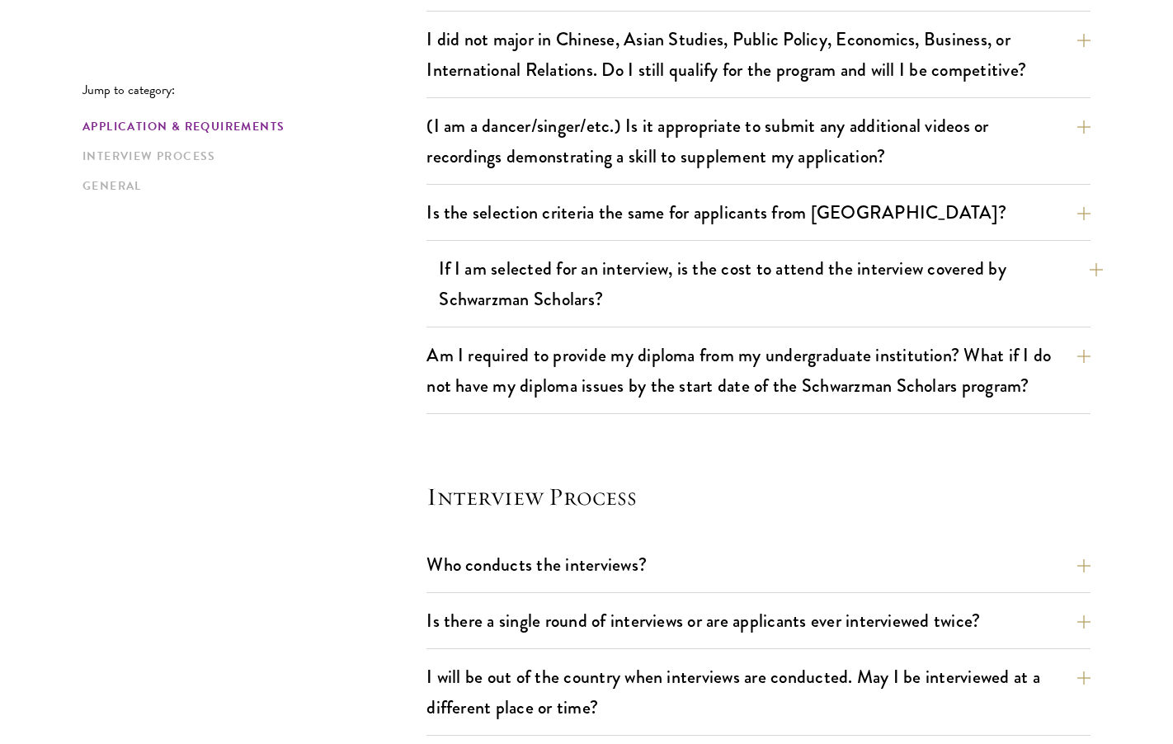
click at [692, 275] on button "If I am selected for an interview, is the cost to attend the interview covered …" at bounding box center [771, 284] width 664 height 68
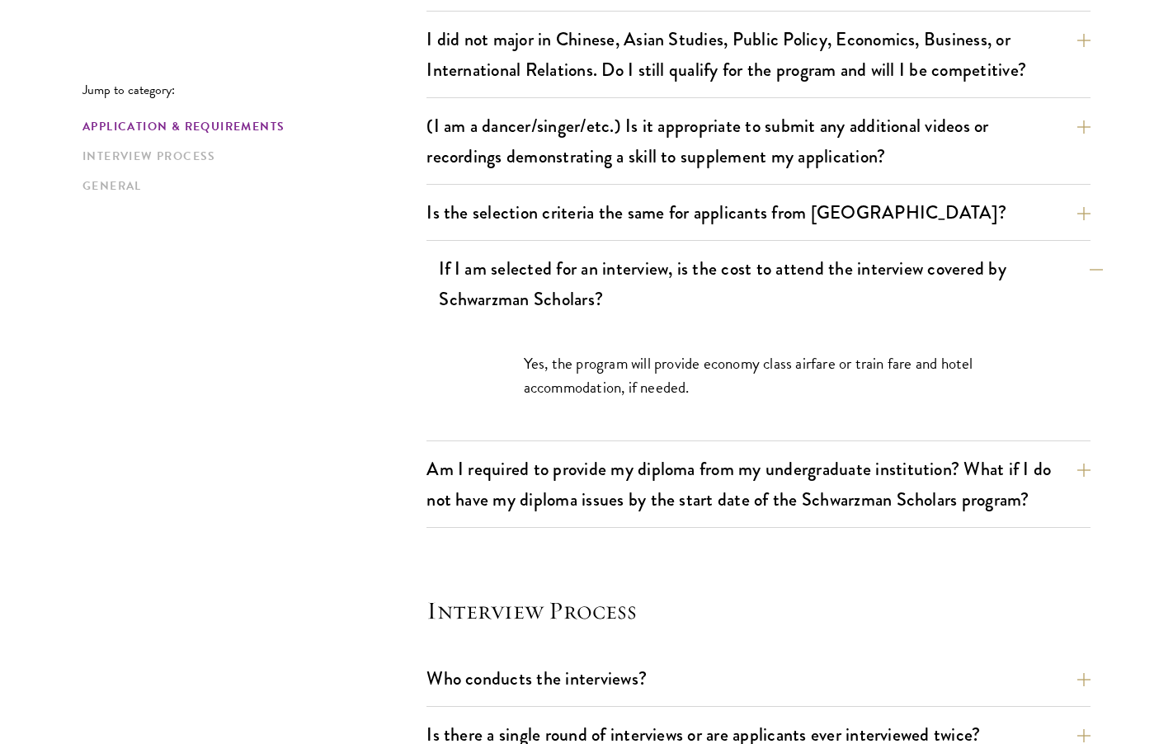
click at [692, 275] on button "If I am selected for an interview, is the cost to attend the interview covered …" at bounding box center [771, 284] width 664 height 68
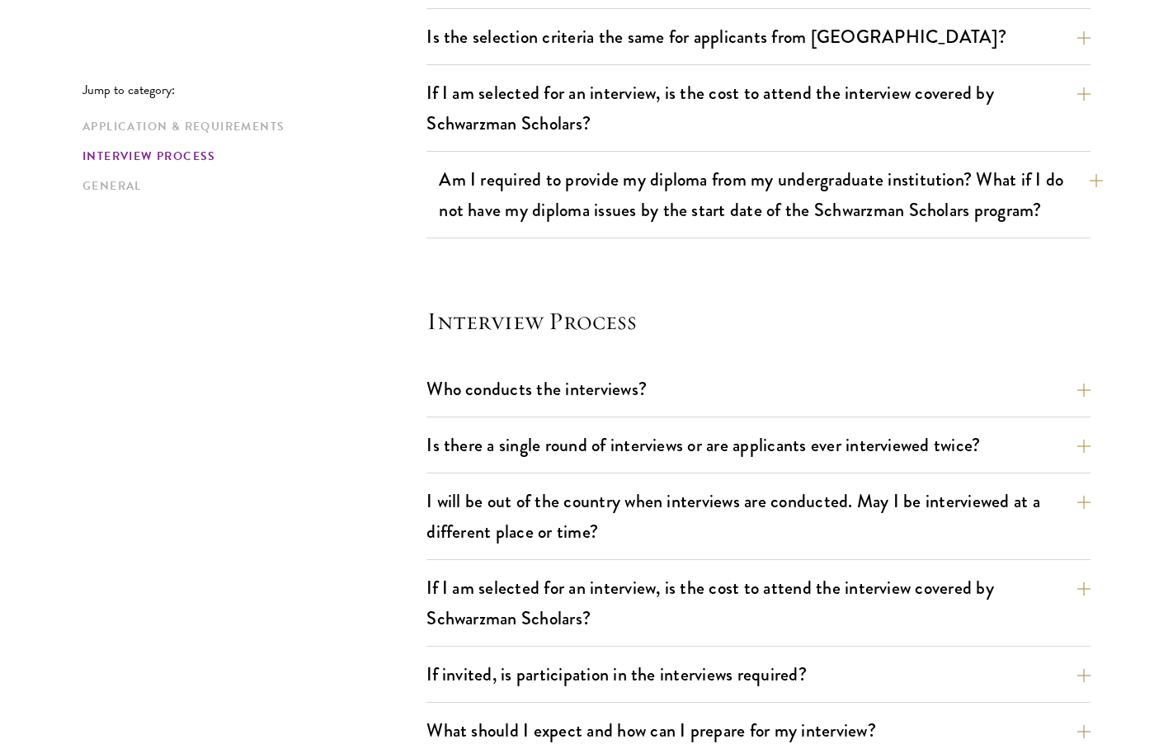
scroll to position [1645, 0]
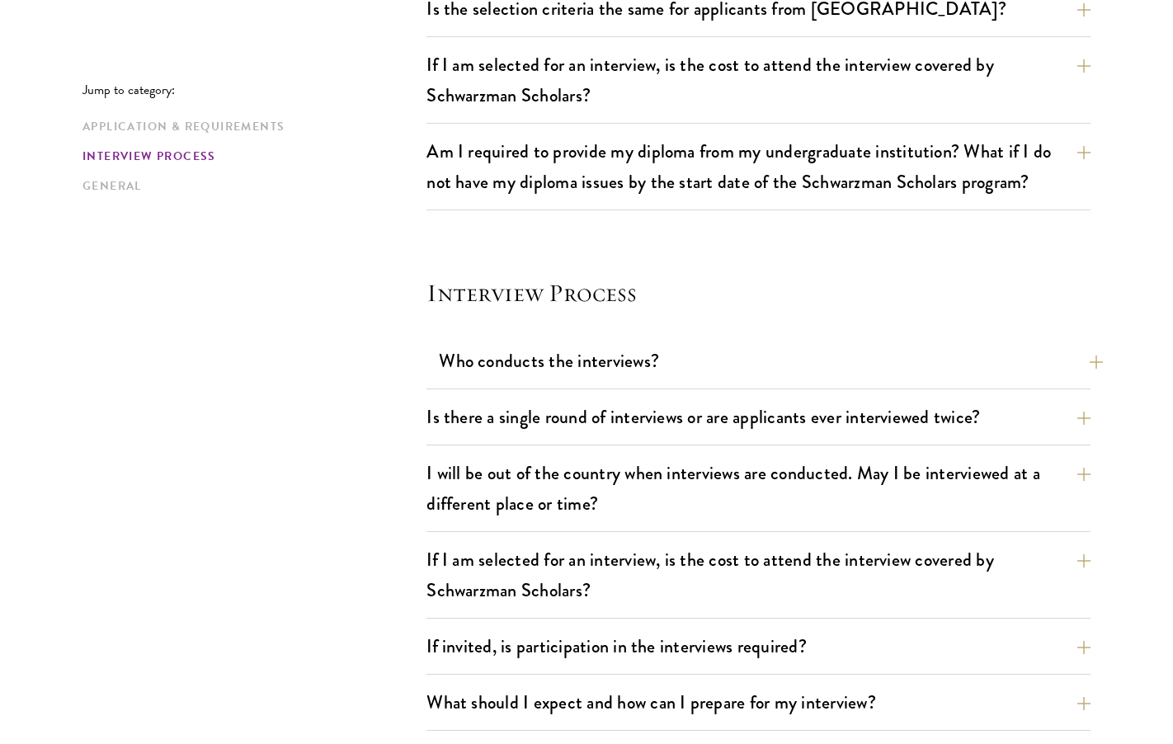
click at [634, 371] on button "Who conducts the interviews?" at bounding box center [771, 360] width 664 height 37
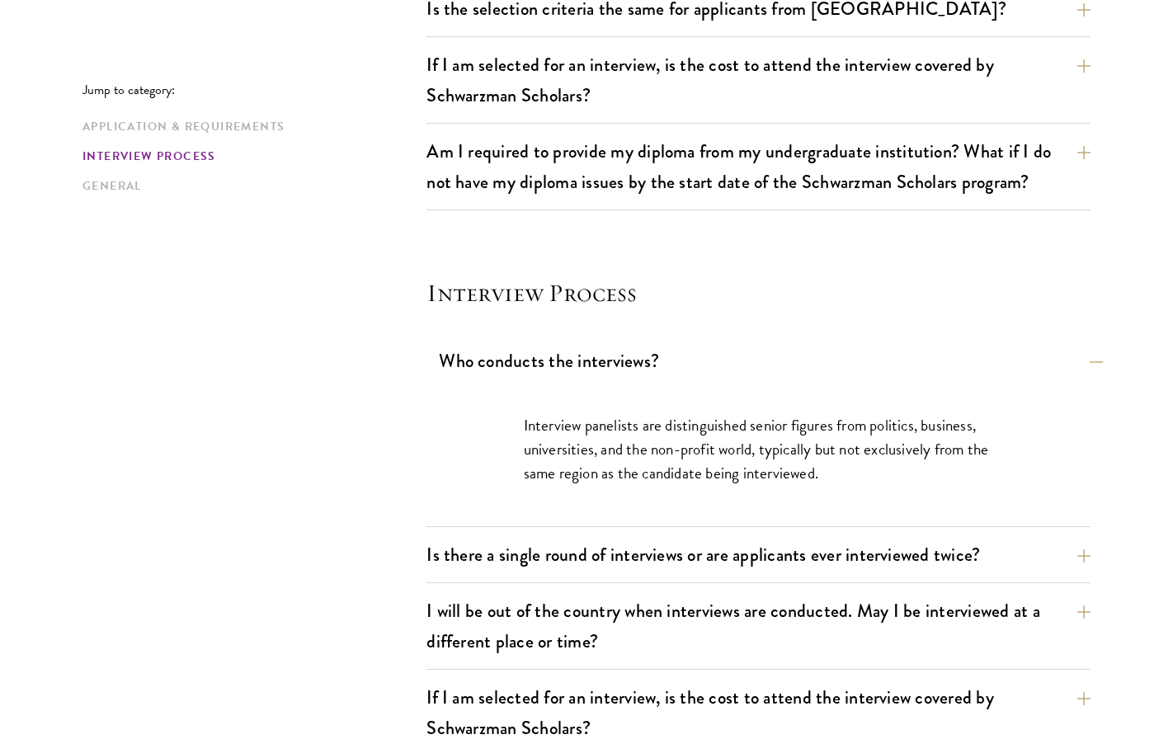
click at [634, 371] on button "Who conducts the interviews?" at bounding box center [771, 360] width 664 height 37
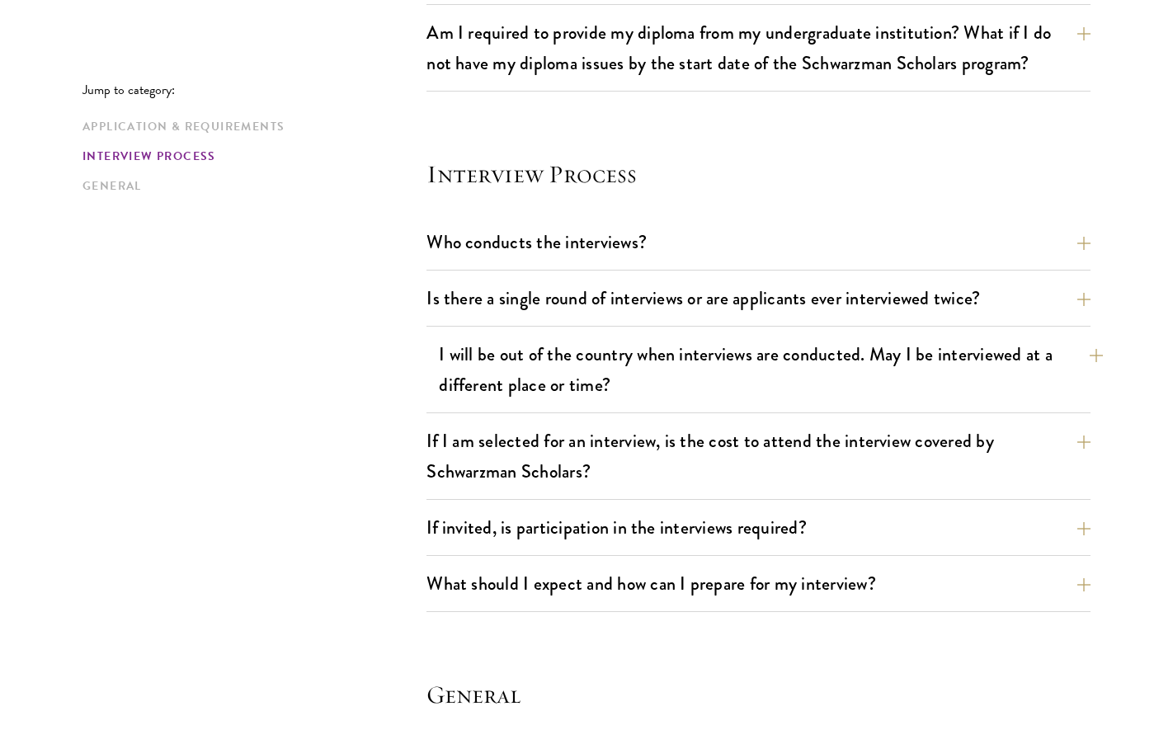
scroll to position [1764, 0]
click at [579, 359] on button "I will be out of the country when interviews are conducted. May I be interviewe…" at bounding box center [771, 369] width 664 height 68
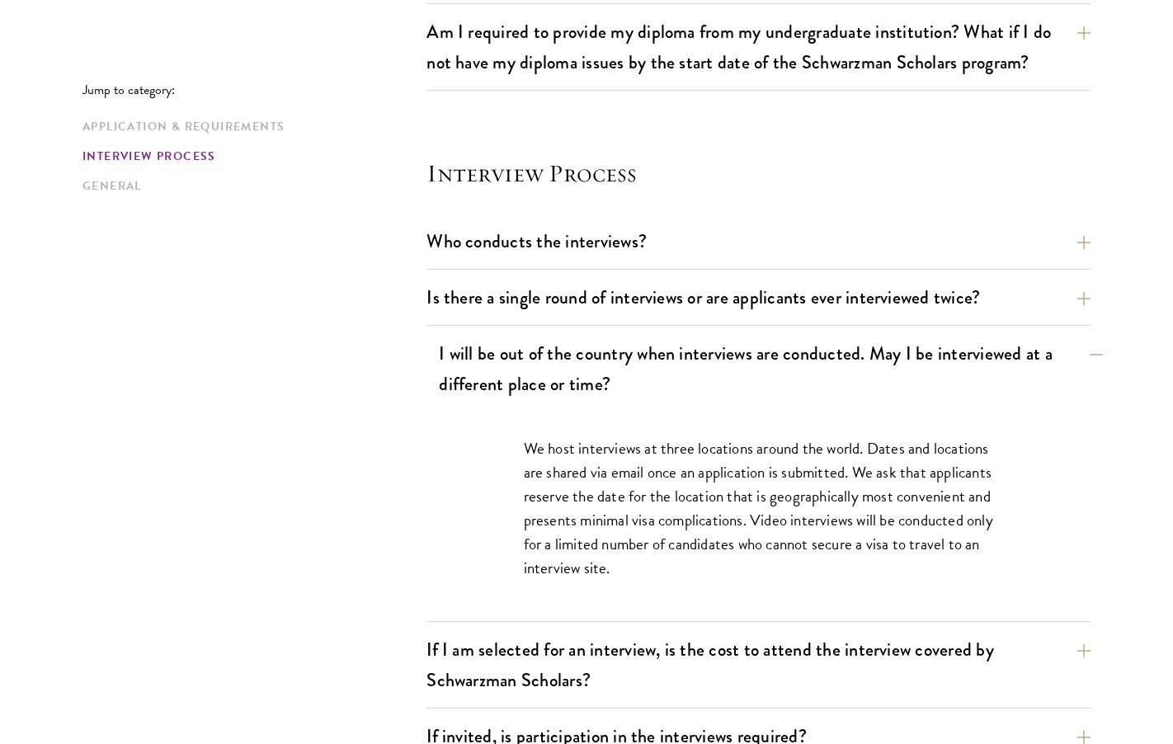
click at [579, 359] on button "I will be out of the country when interviews are conducted. May I be interviewe…" at bounding box center [771, 369] width 664 height 68
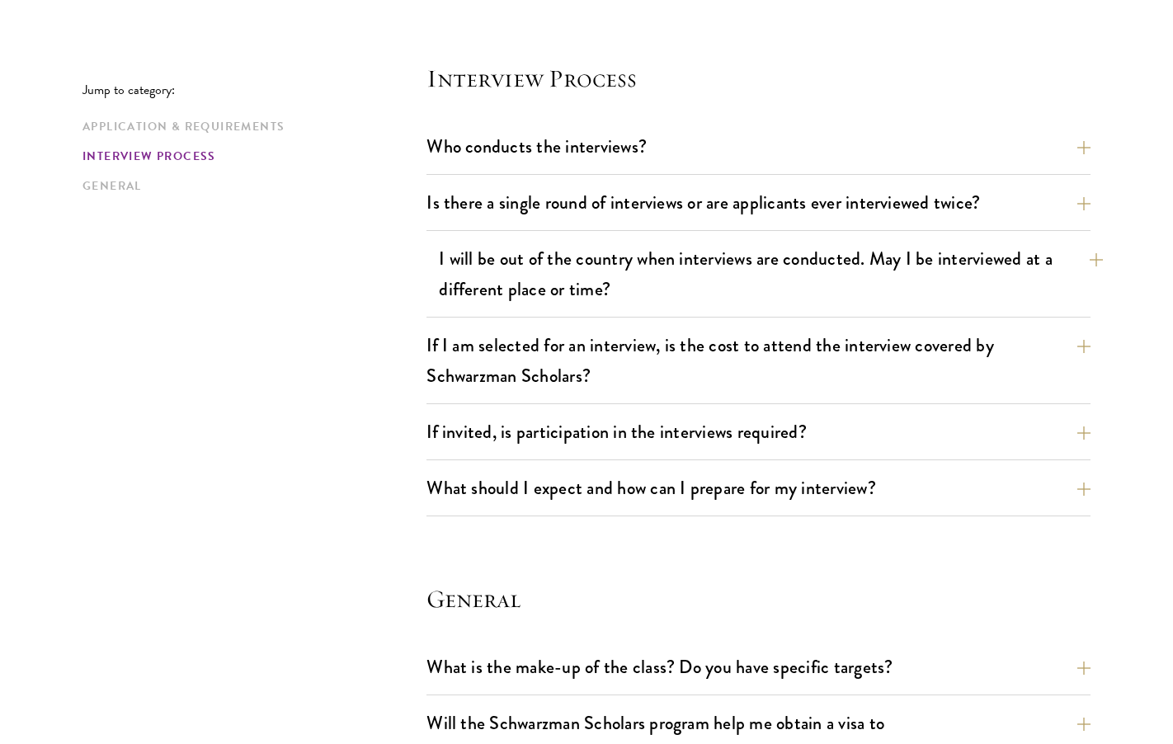
scroll to position [1872, 0]
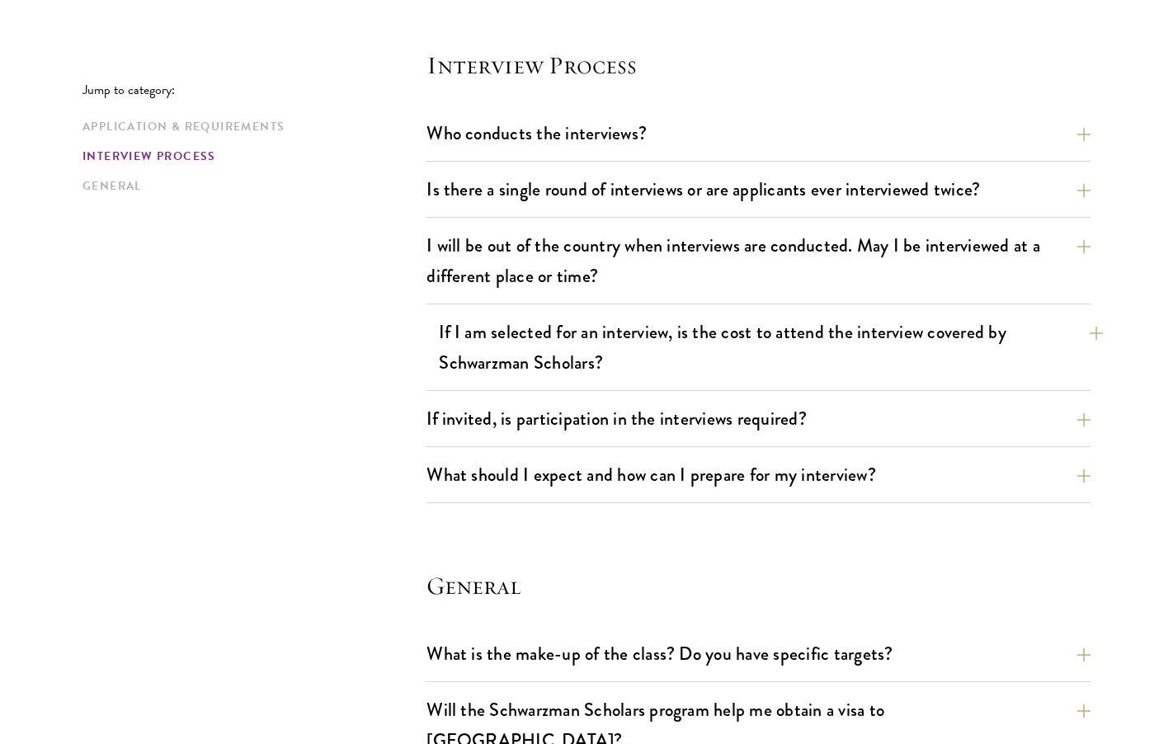
click at [583, 352] on button "If I am selected for an interview, is the cost to attend the interview covered …" at bounding box center [771, 347] width 664 height 68
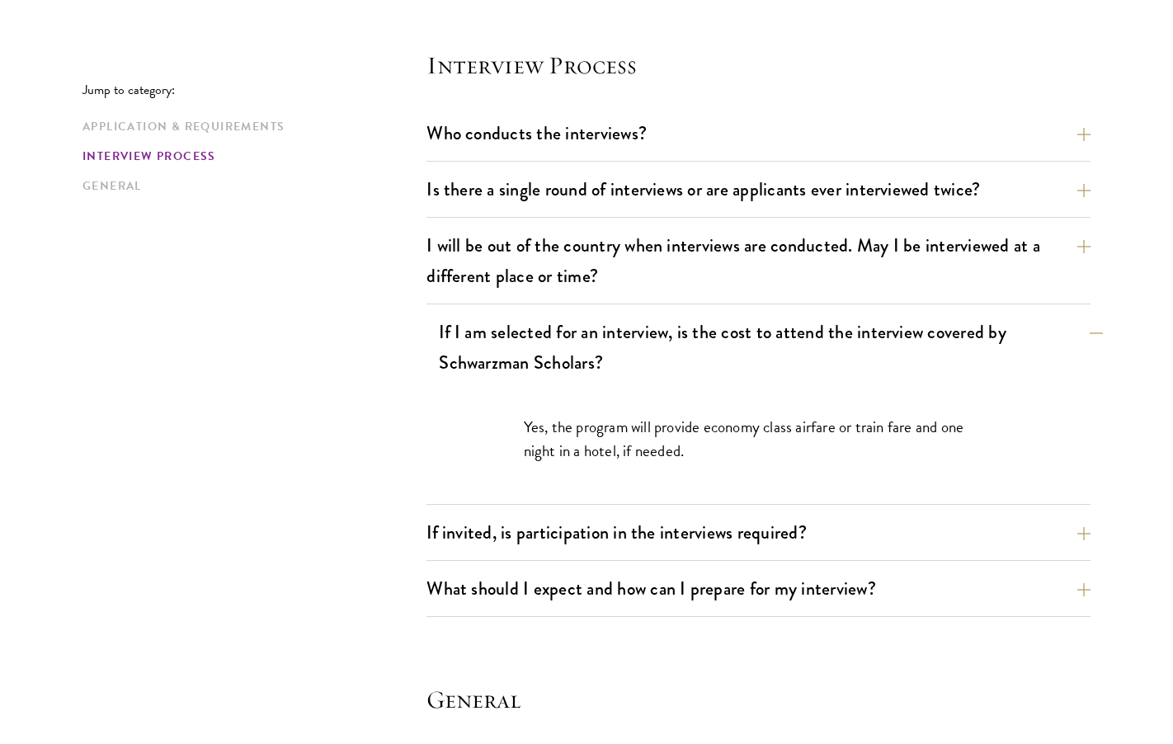
click at [583, 352] on button "If I am selected for an interview, is the cost to attend the interview covered …" at bounding box center [771, 347] width 664 height 68
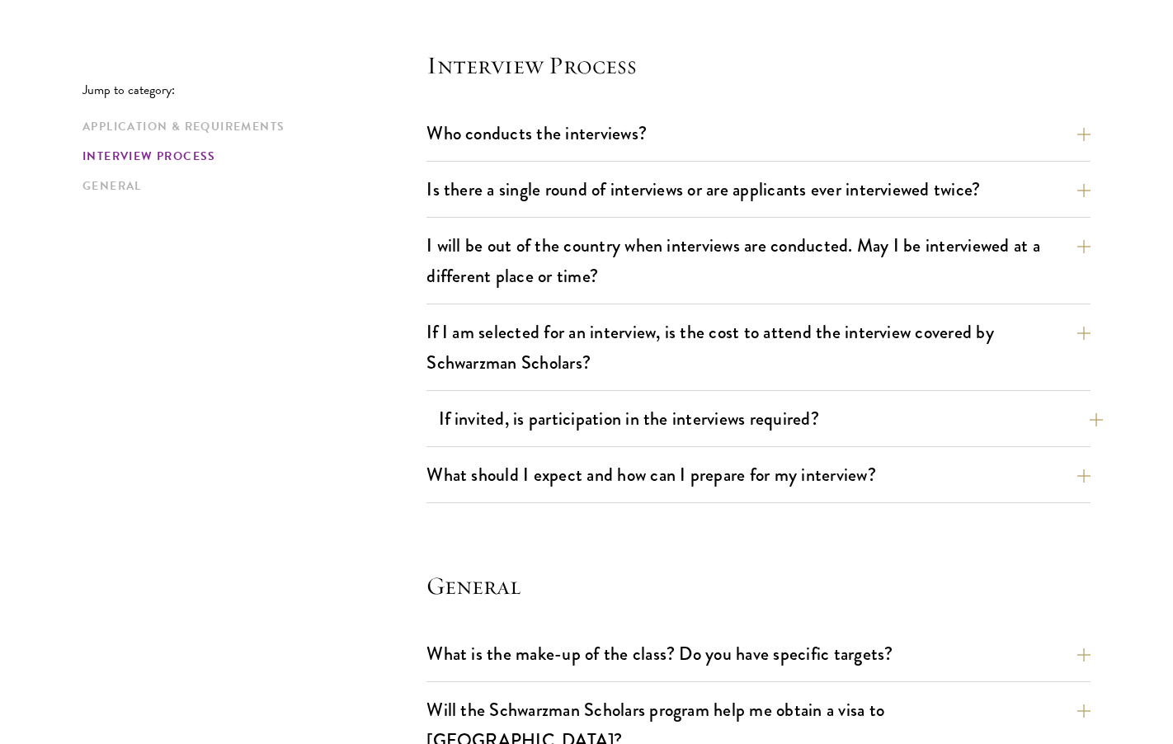
click at [603, 413] on button "If invited, is participation in the interviews required?" at bounding box center [771, 418] width 664 height 37
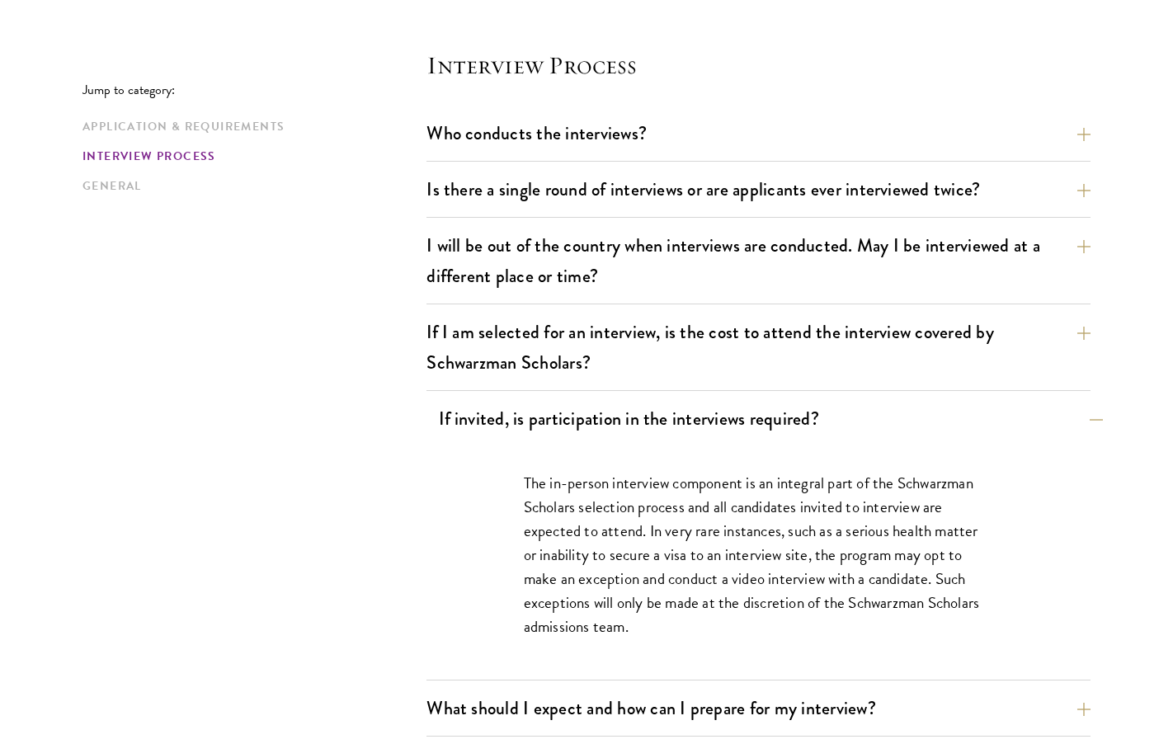
click at [603, 413] on button "If invited, is participation in the interviews required?" at bounding box center [771, 418] width 664 height 37
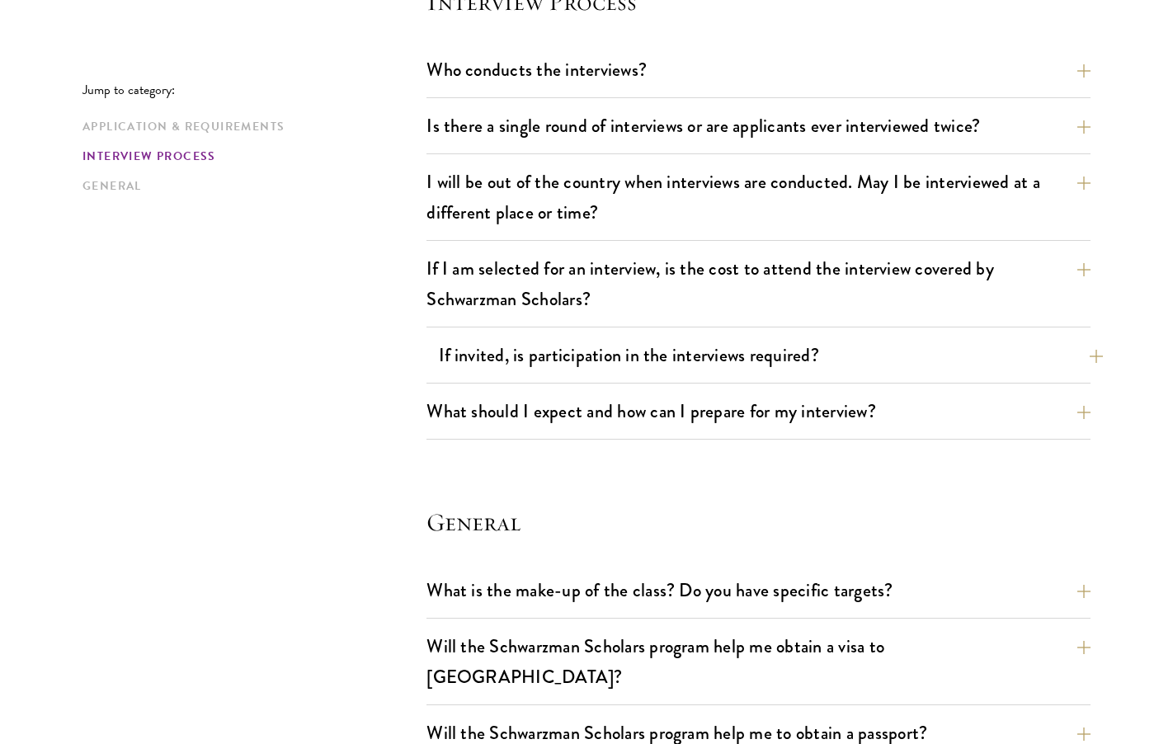
scroll to position [1943, 0]
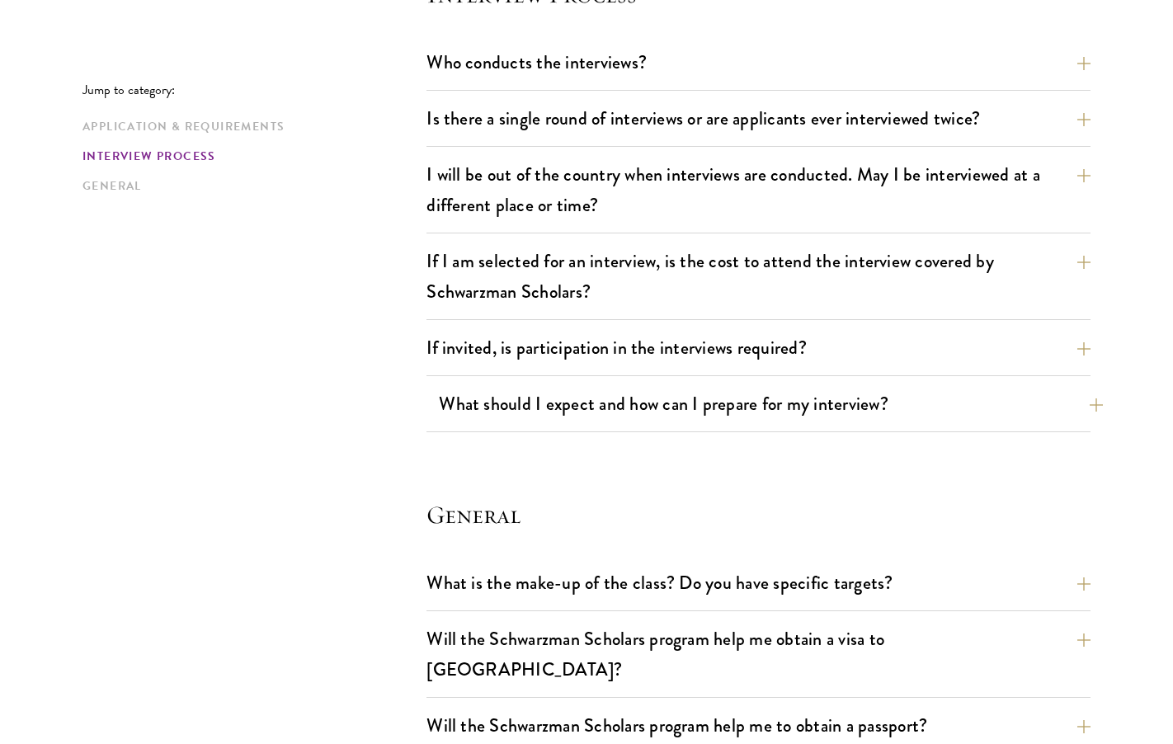
click at [667, 402] on button "What should I expect and how can I prepare for my interview?" at bounding box center [771, 403] width 664 height 37
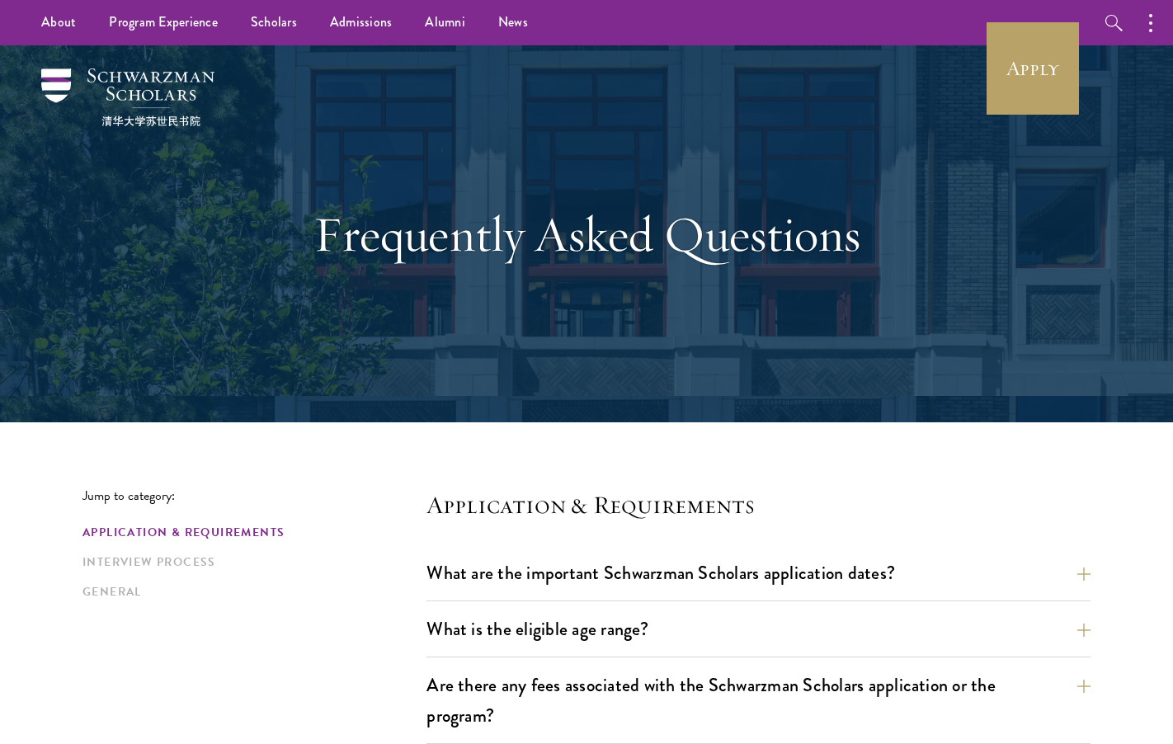
scroll to position [0, 0]
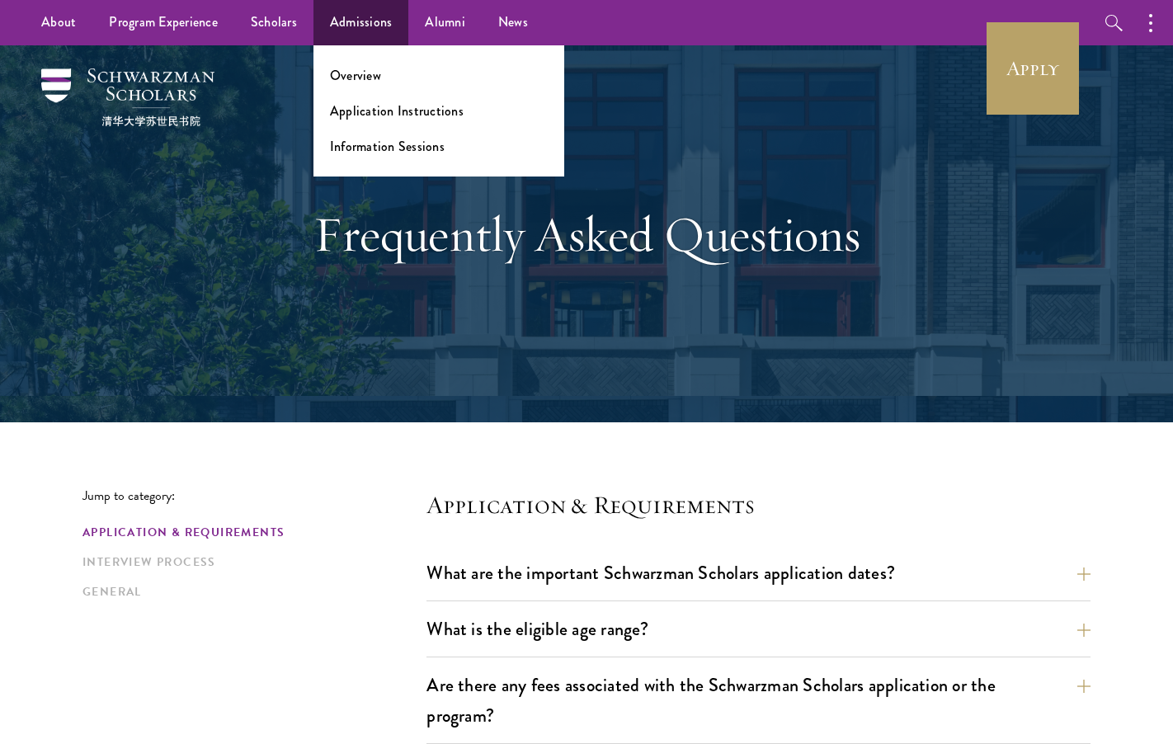
click at [326, 2] on link "Admissions" at bounding box center [361, 22] width 96 height 45
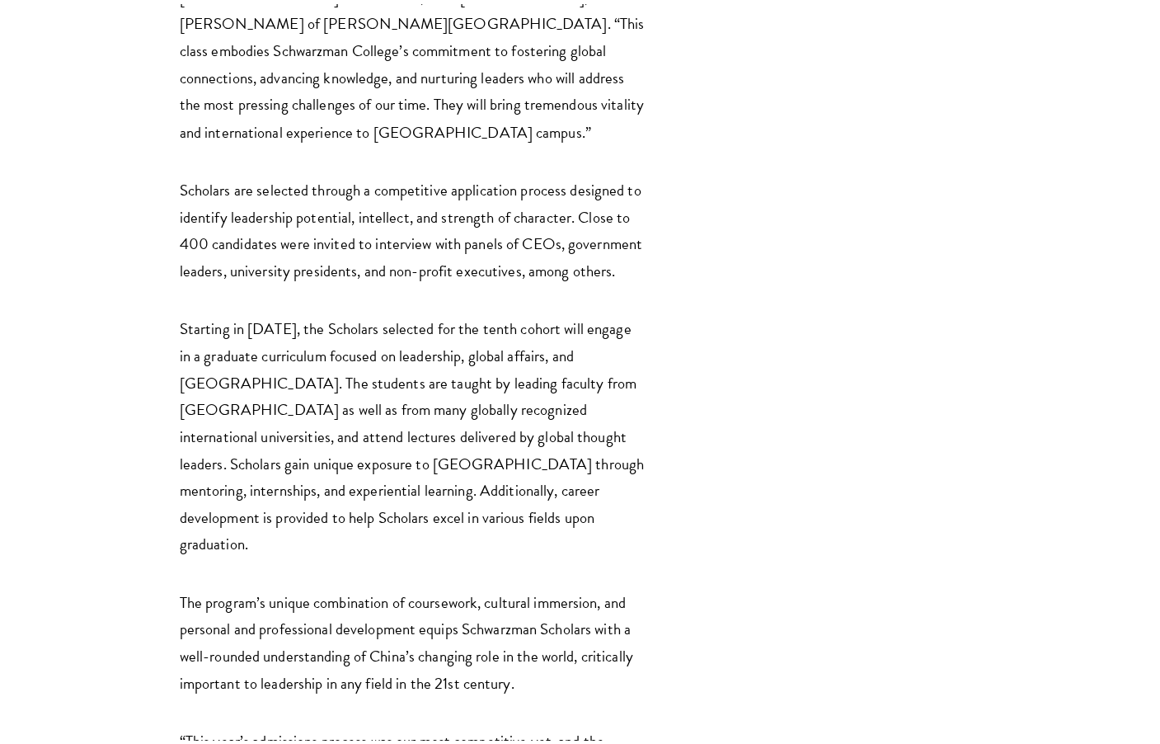
scroll to position [3087, 0]
